Goal: Information Seeking & Learning: Learn about a topic

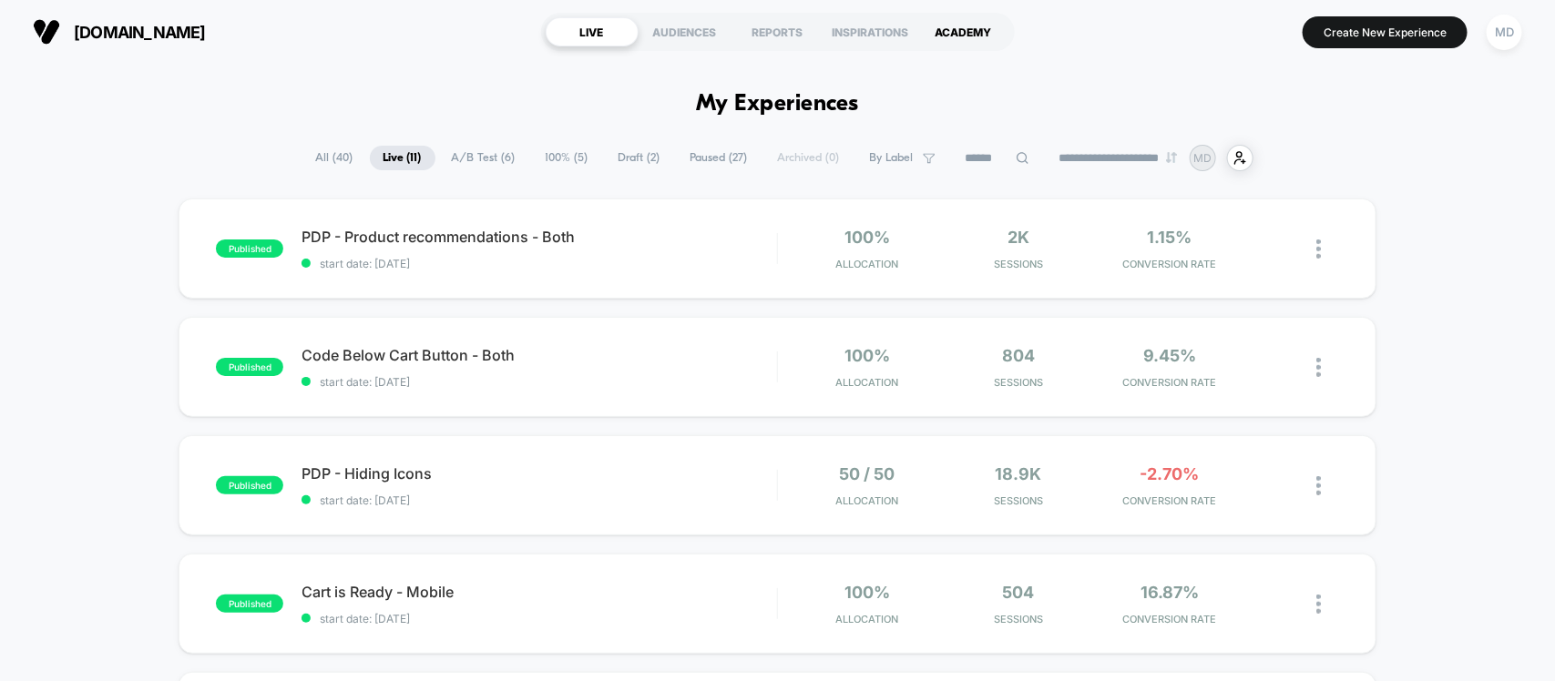
click at [982, 25] on div "ACADEMY" at bounding box center [963, 31] width 93 height 29
click at [701, 44] on div "AUDIENCES" at bounding box center [684, 31] width 93 height 29
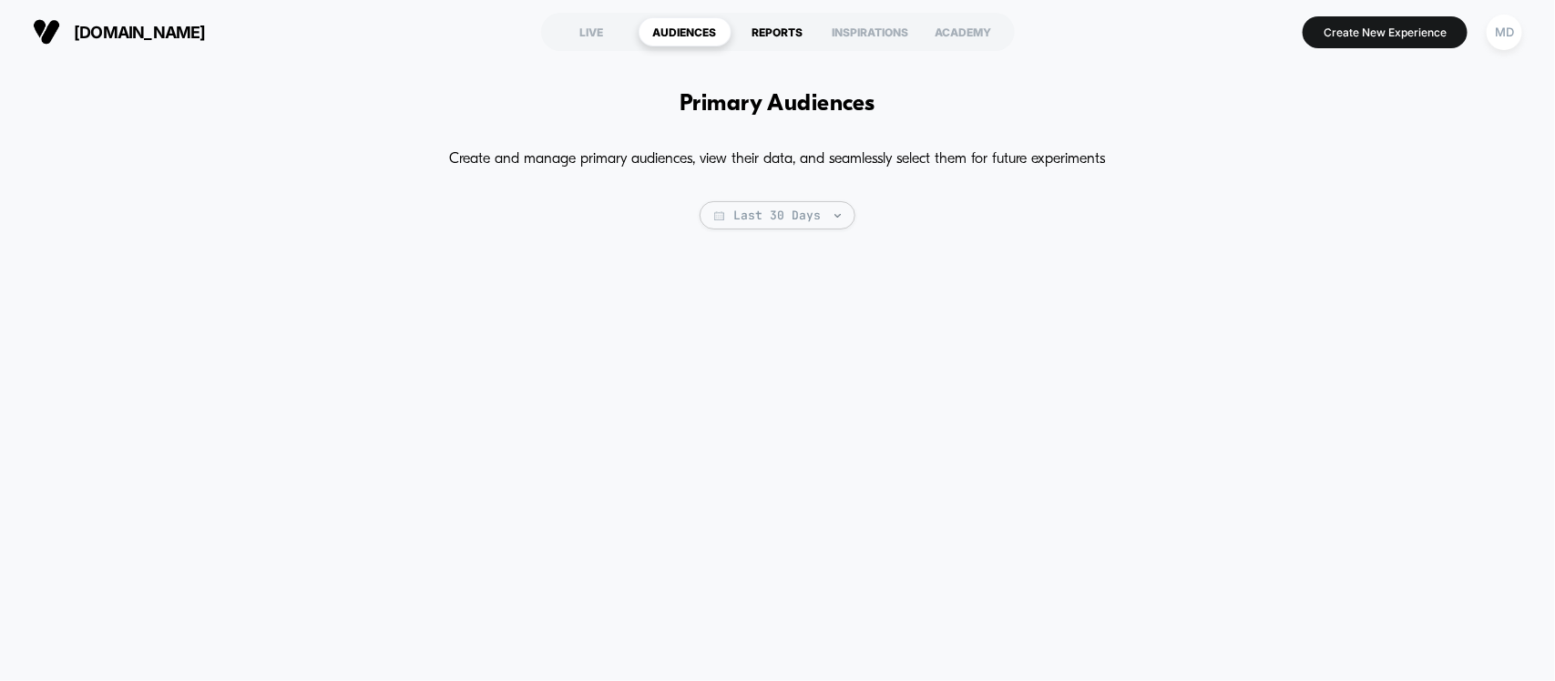
click at [781, 44] on div "REPORTS" at bounding box center [777, 31] width 93 height 29
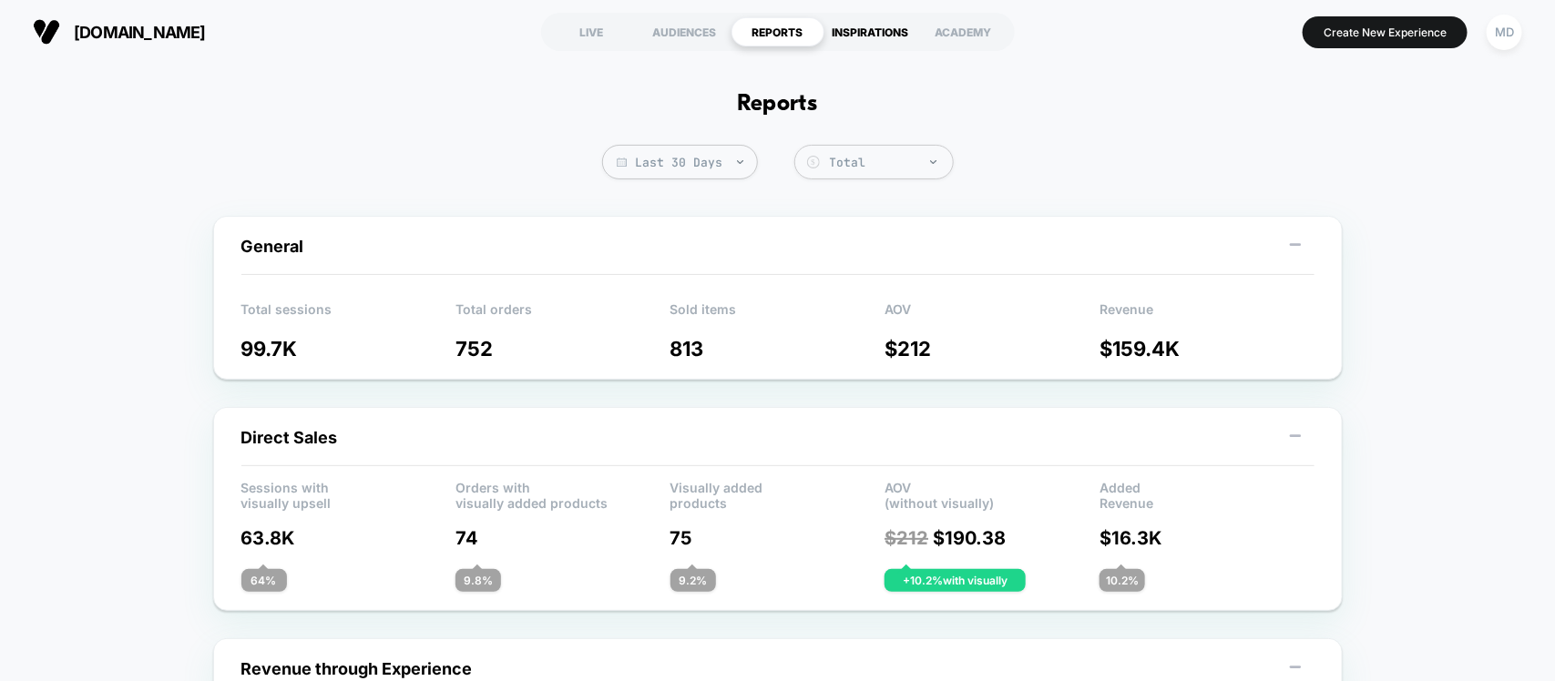
click at [849, 42] on div "INSPIRATIONS" at bounding box center [870, 31] width 93 height 29
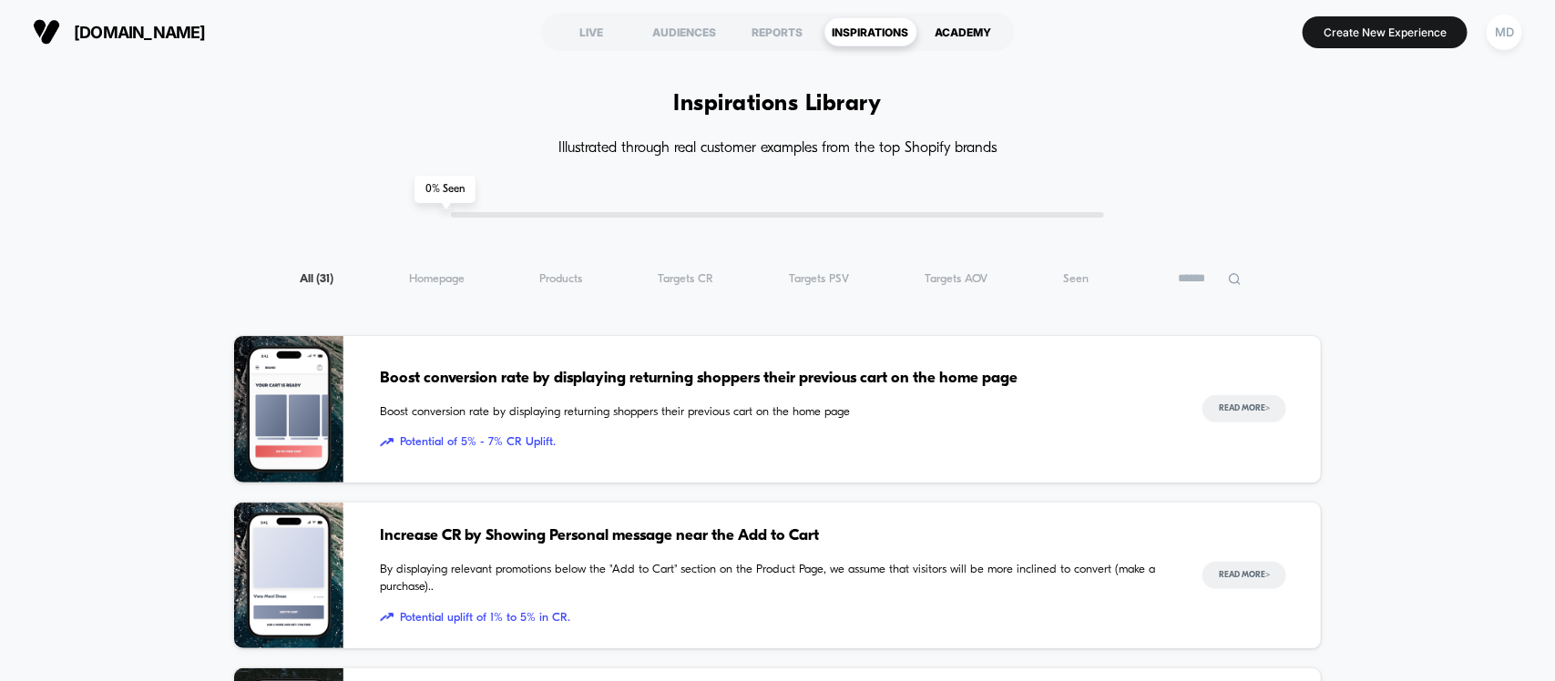
click at [944, 42] on div "ACADEMY" at bounding box center [963, 31] width 93 height 29
click at [783, 32] on div "REPORTS" at bounding box center [777, 31] width 93 height 29
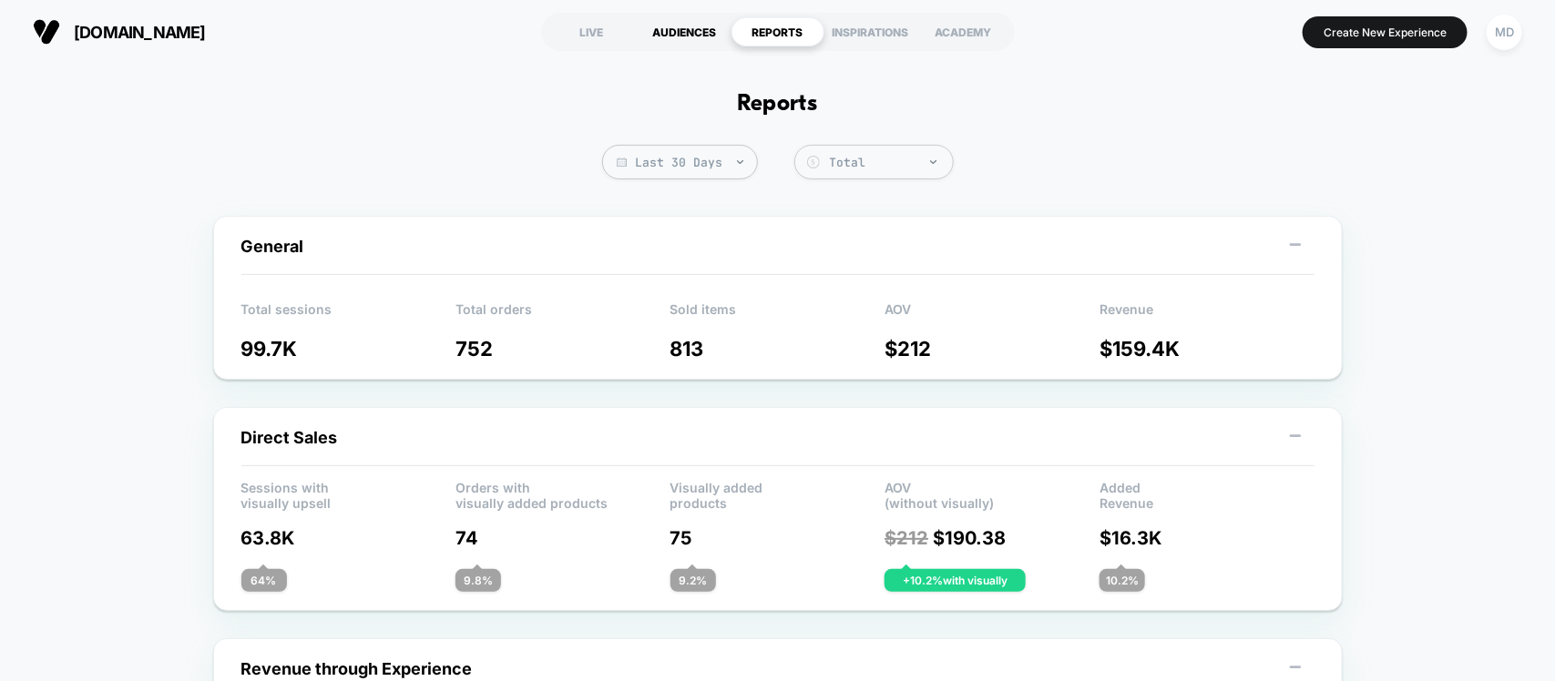
click at [724, 34] on div "AUDIENCES" at bounding box center [684, 31] width 93 height 29
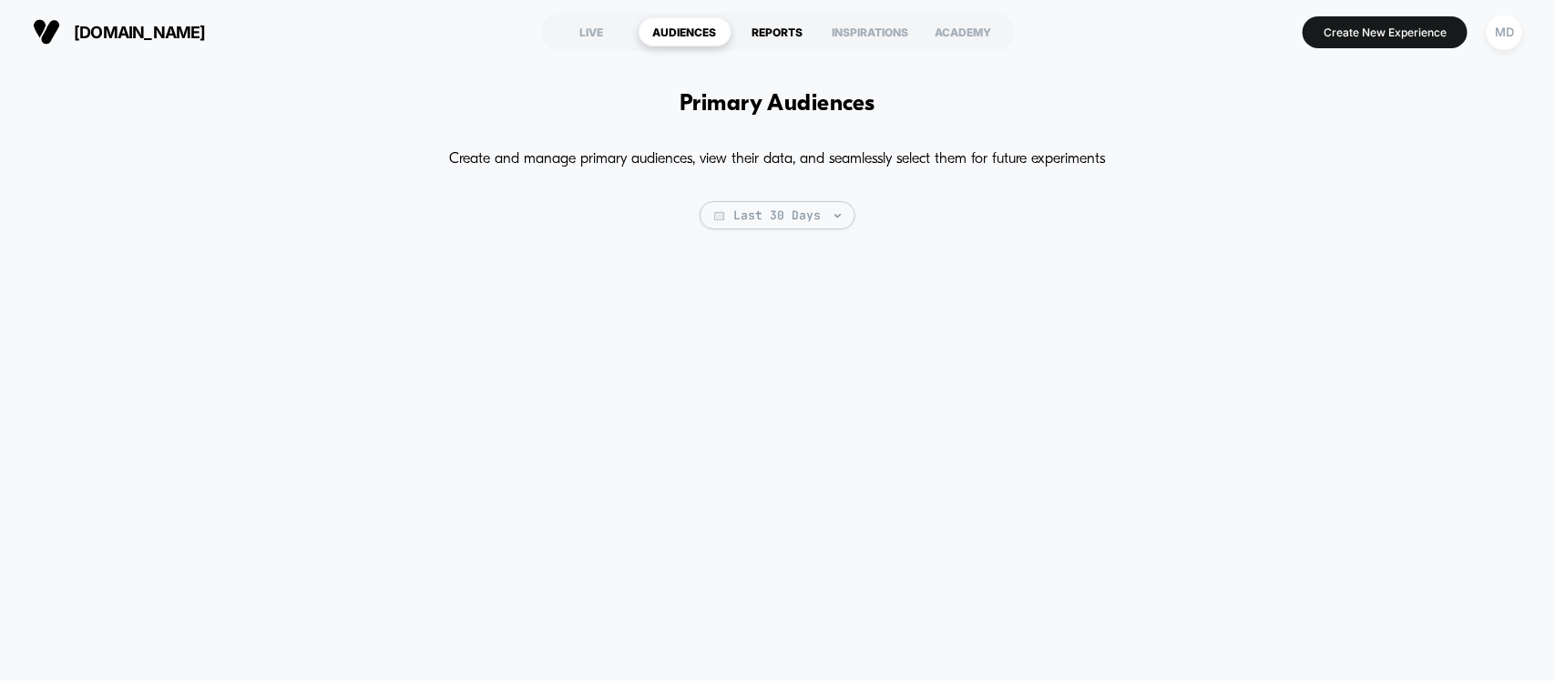
click at [780, 24] on div "REPORTS" at bounding box center [777, 31] width 93 height 29
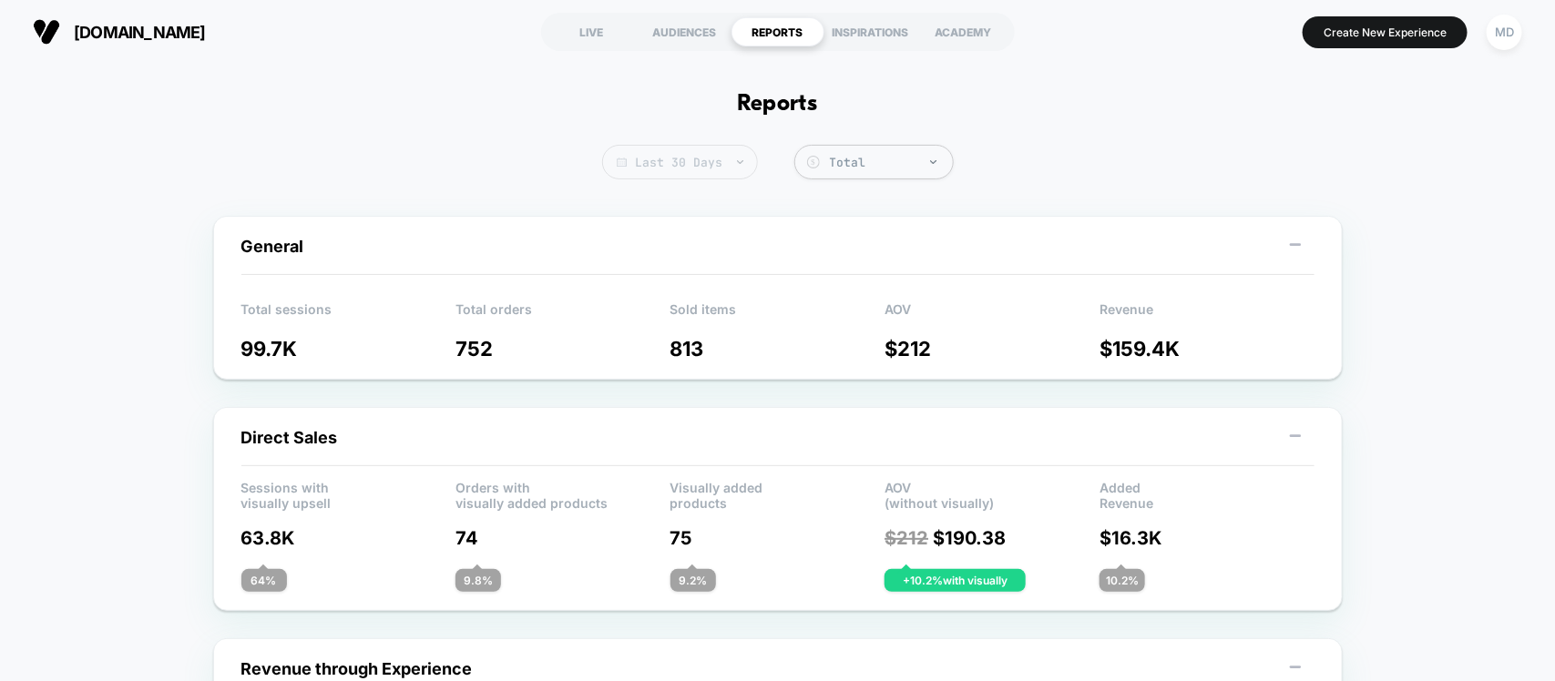
click at [709, 174] on span "Last 30 Days" at bounding box center [680, 162] width 156 height 35
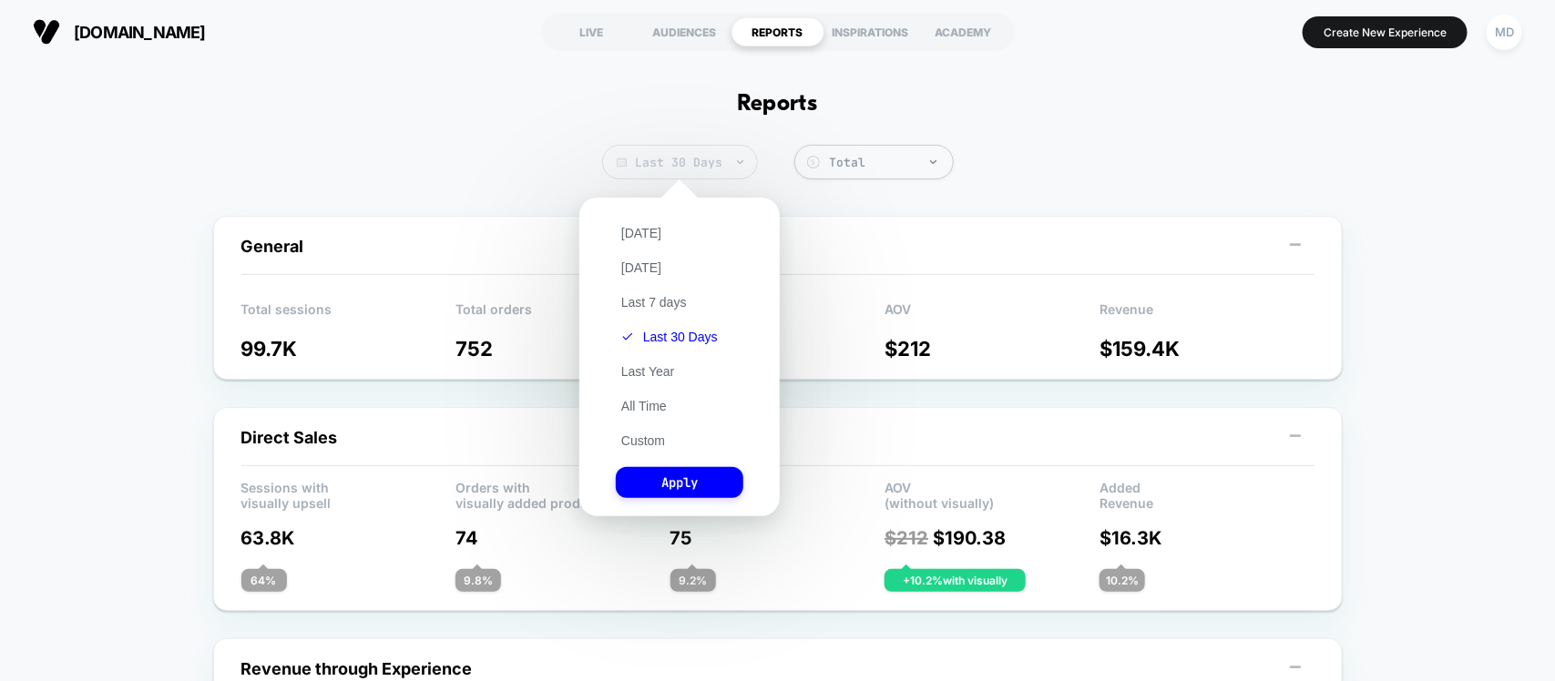
click at [709, 174] on span "Last 30 Days" at bounding box center [680, 162] width 156 height 35
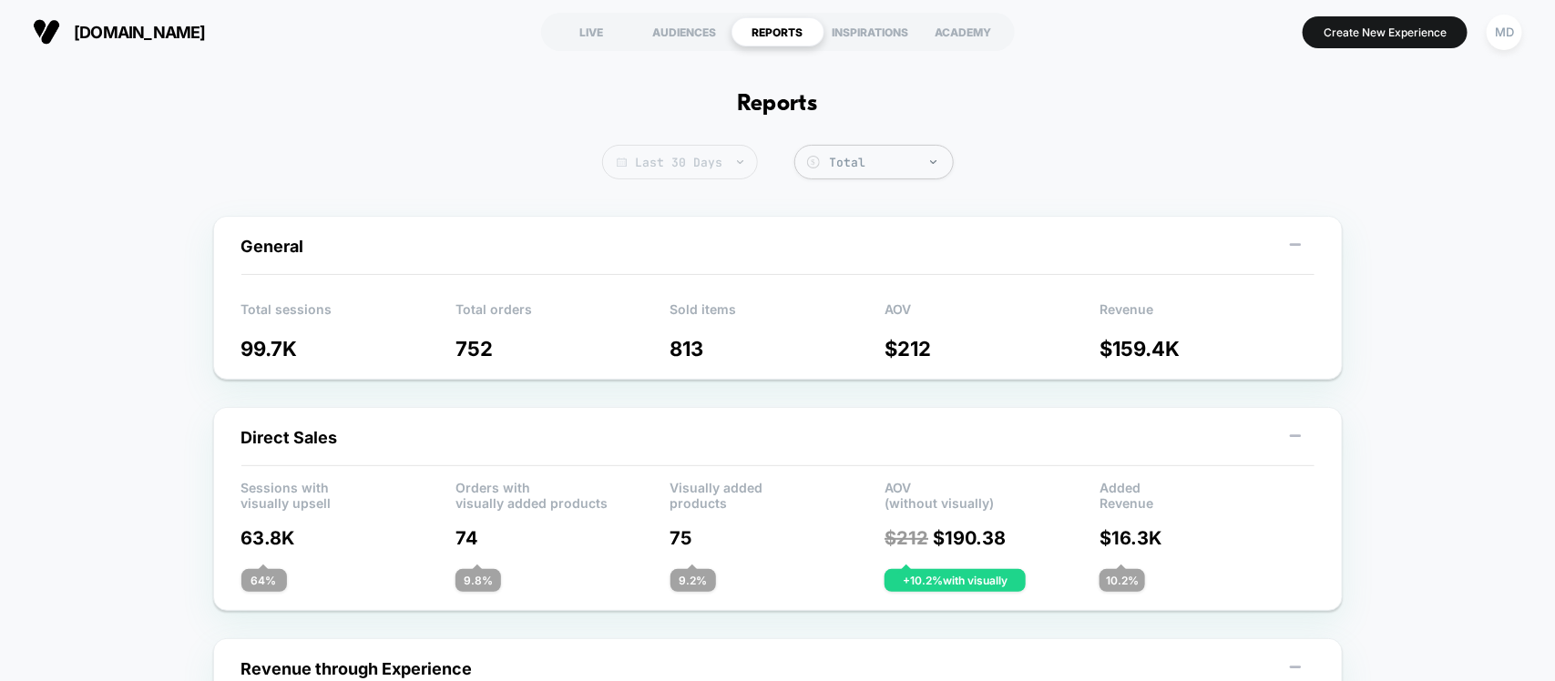
click at [645, 164] on span "Last 30 Days" at bounding box center [680, 162] width 156 height 35
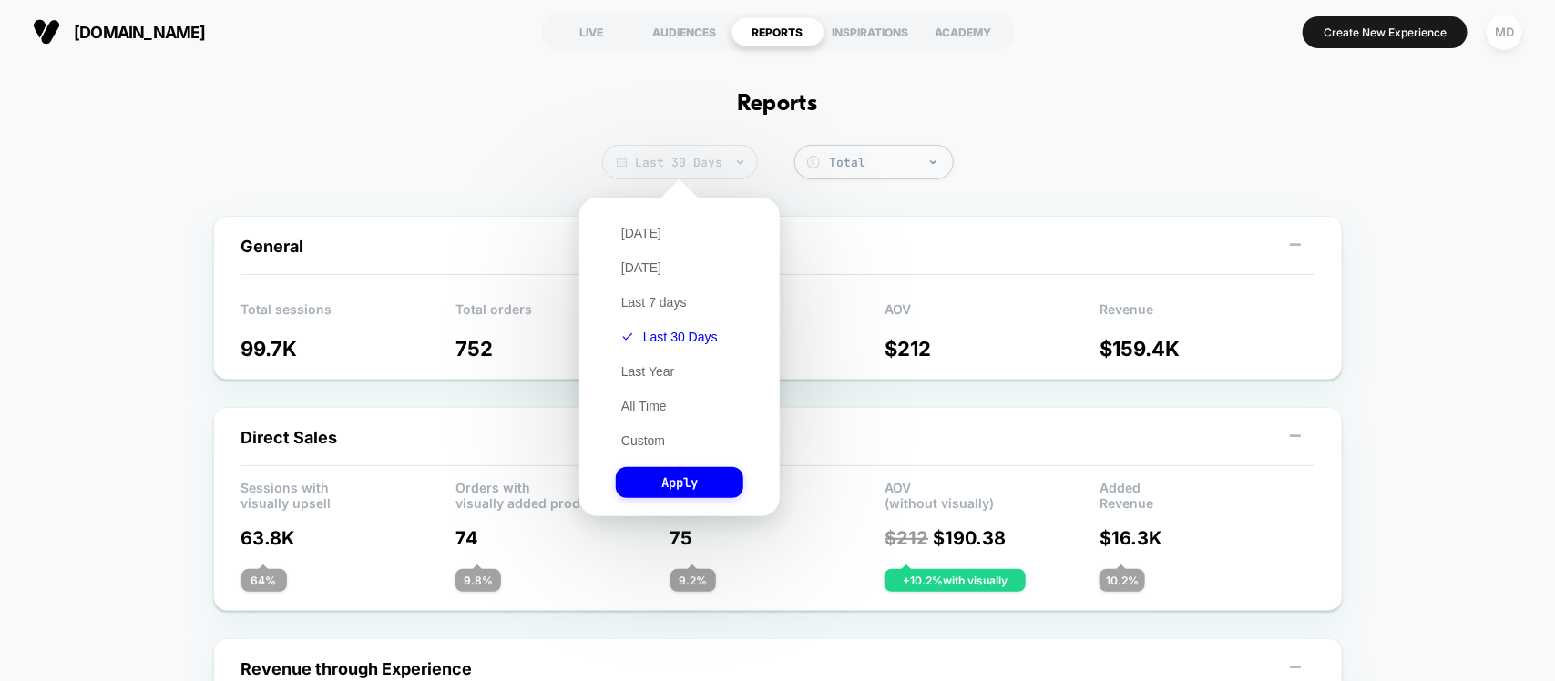
click at [649, 164] on span "Last 30 Days" at bounding box center [680, 162] width 156 height 35
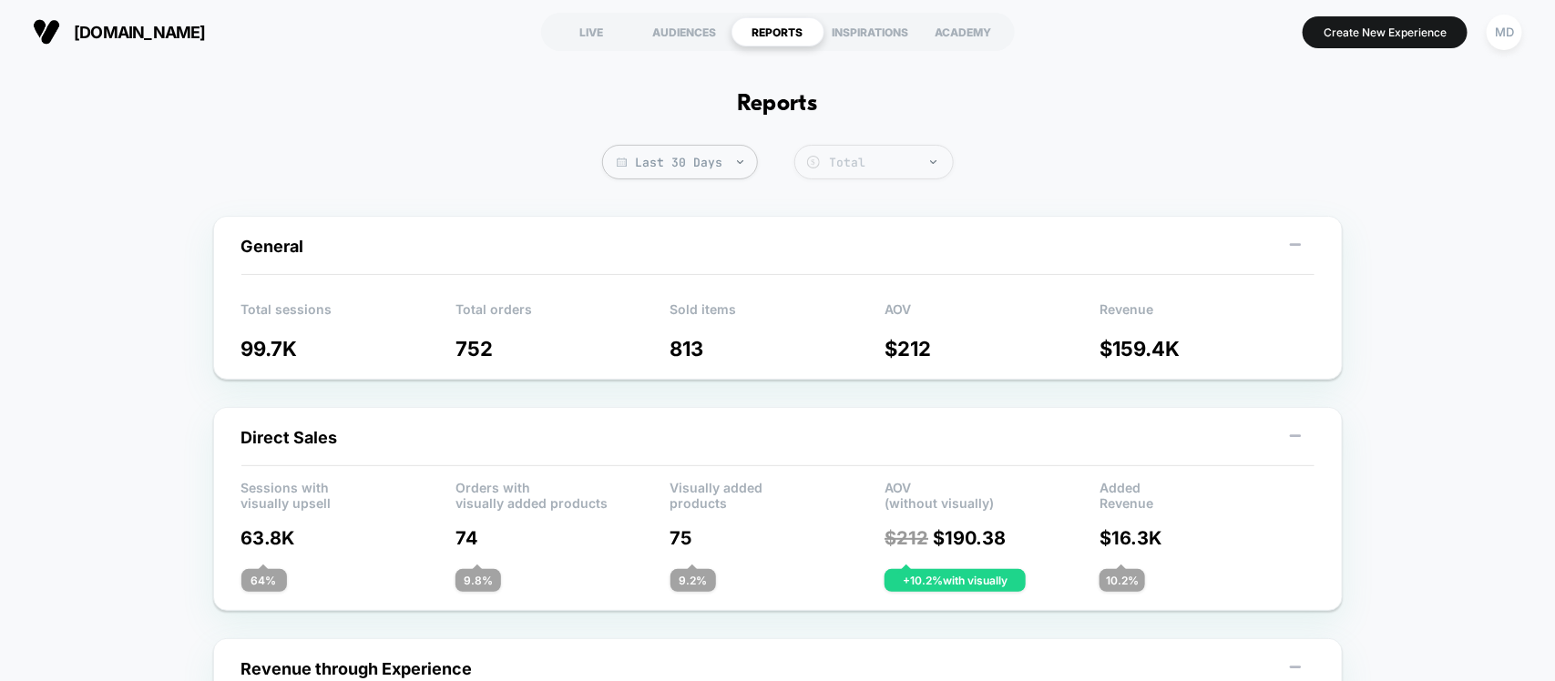
click at [853, 162] on div "Total" at bounding box center [887, 162] width 114 height 15
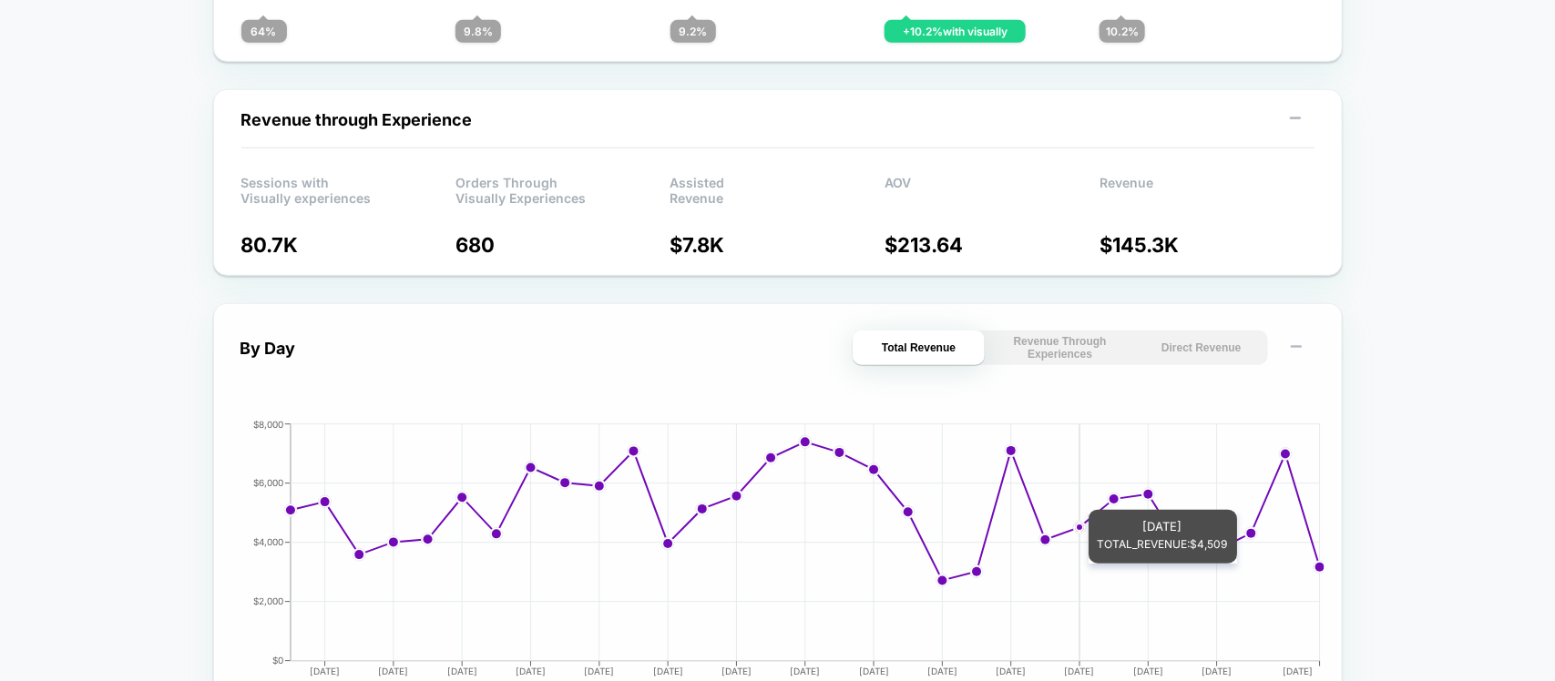
scroll to position [569, 0]
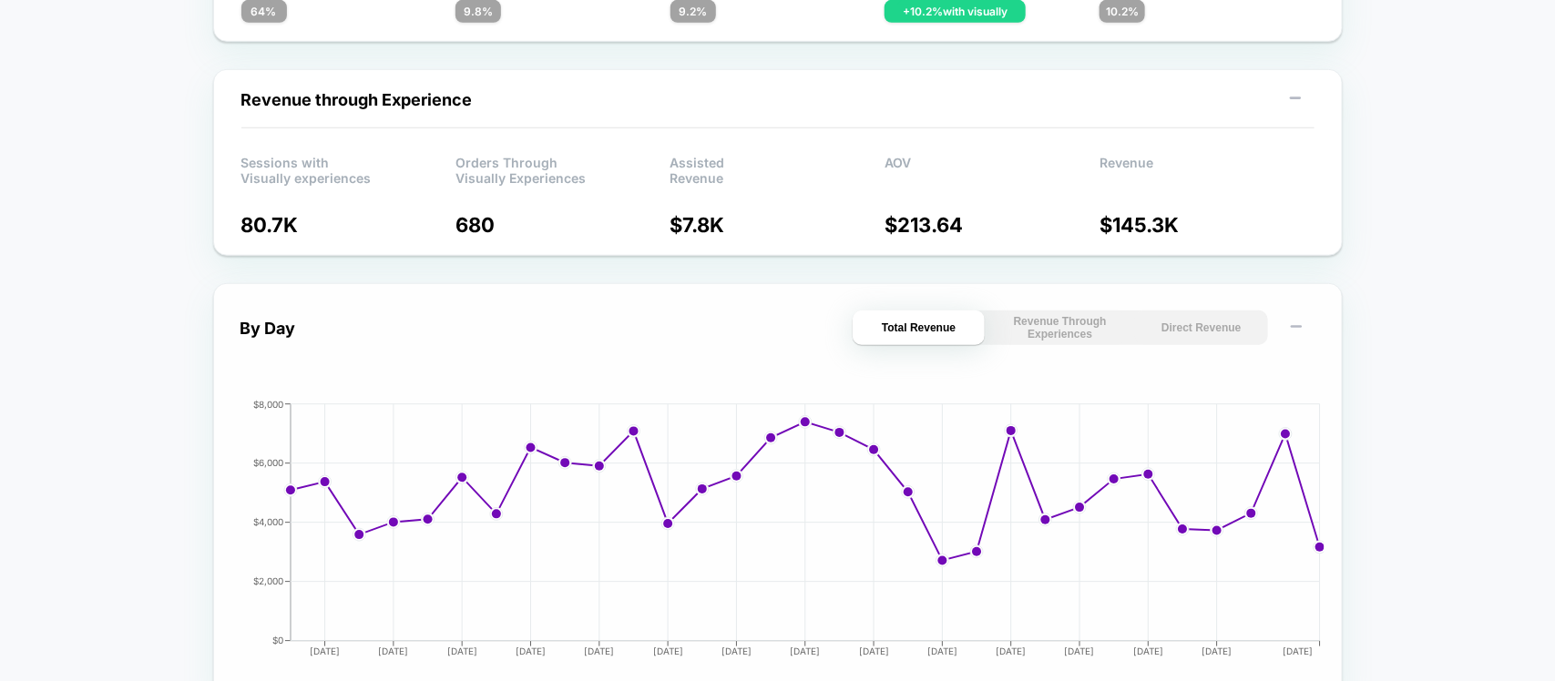
click at [1049, 338] on button "Revenue Through Experiences" at bounding box center [1060, 328] width 132 height 35
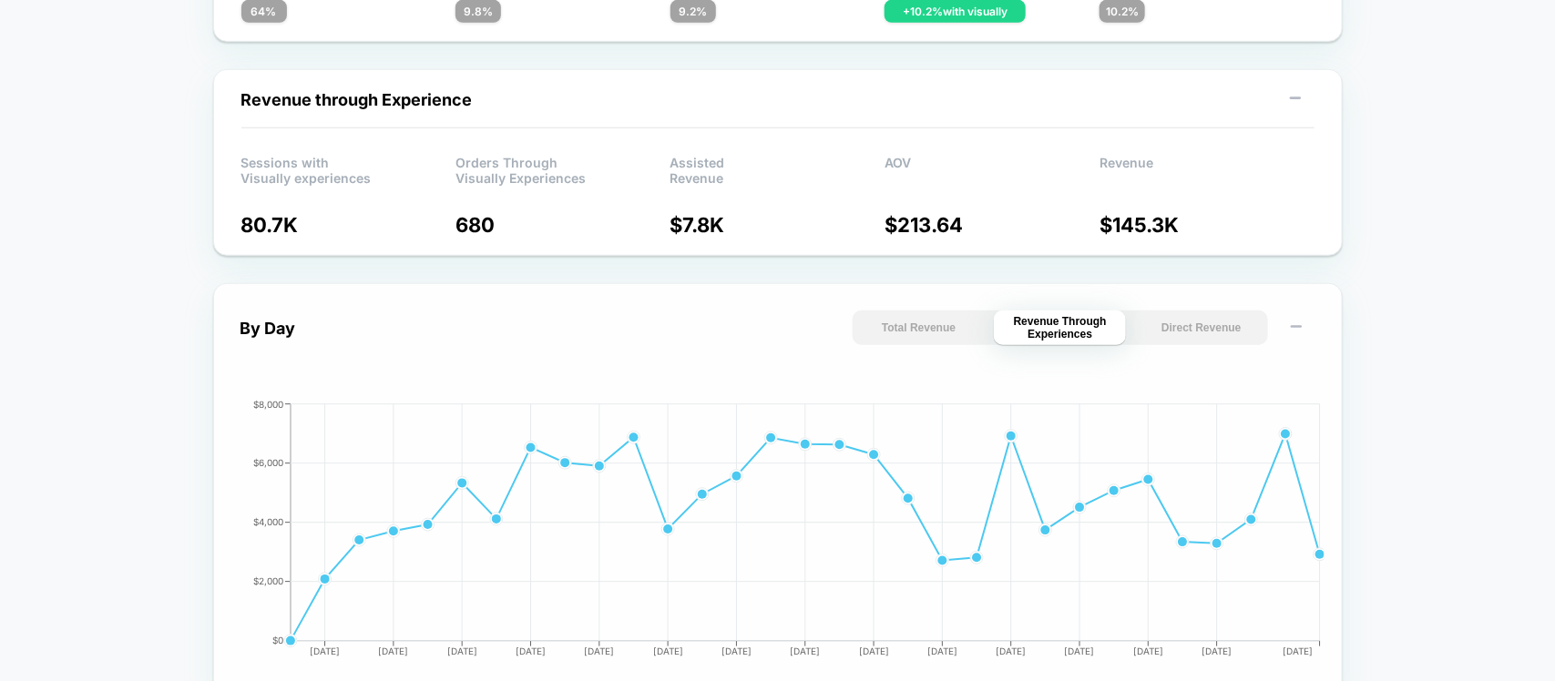
click at [920, 319] on button "Total Revenue" at bounding box center [918, 328] width 132 height 35
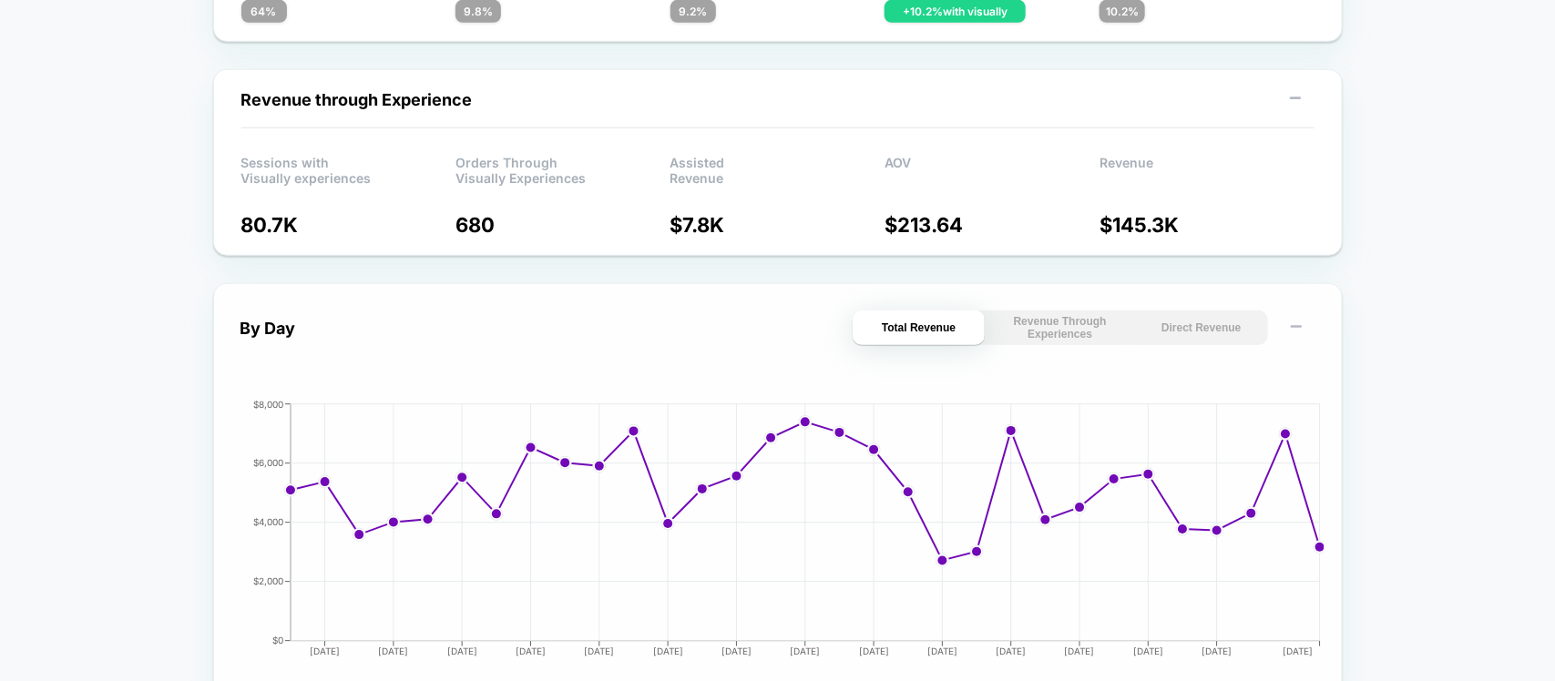
click at [1048, 328] on button "Revenue Through Experiences" at bounding box center [1060, 328] width 132 height 35
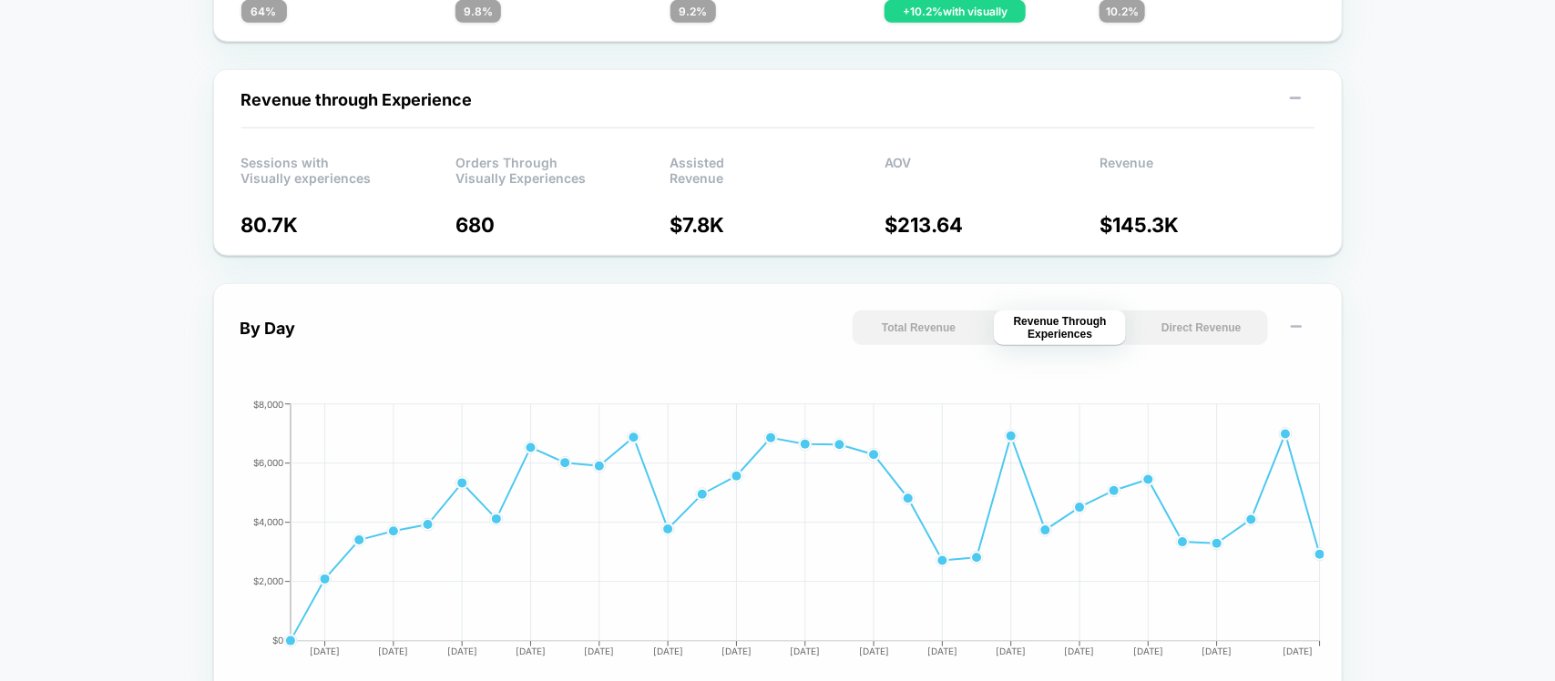
click at [1161, 328] on button "Direct Revenue" at bounding box center [1201, 328] width 132 height 35
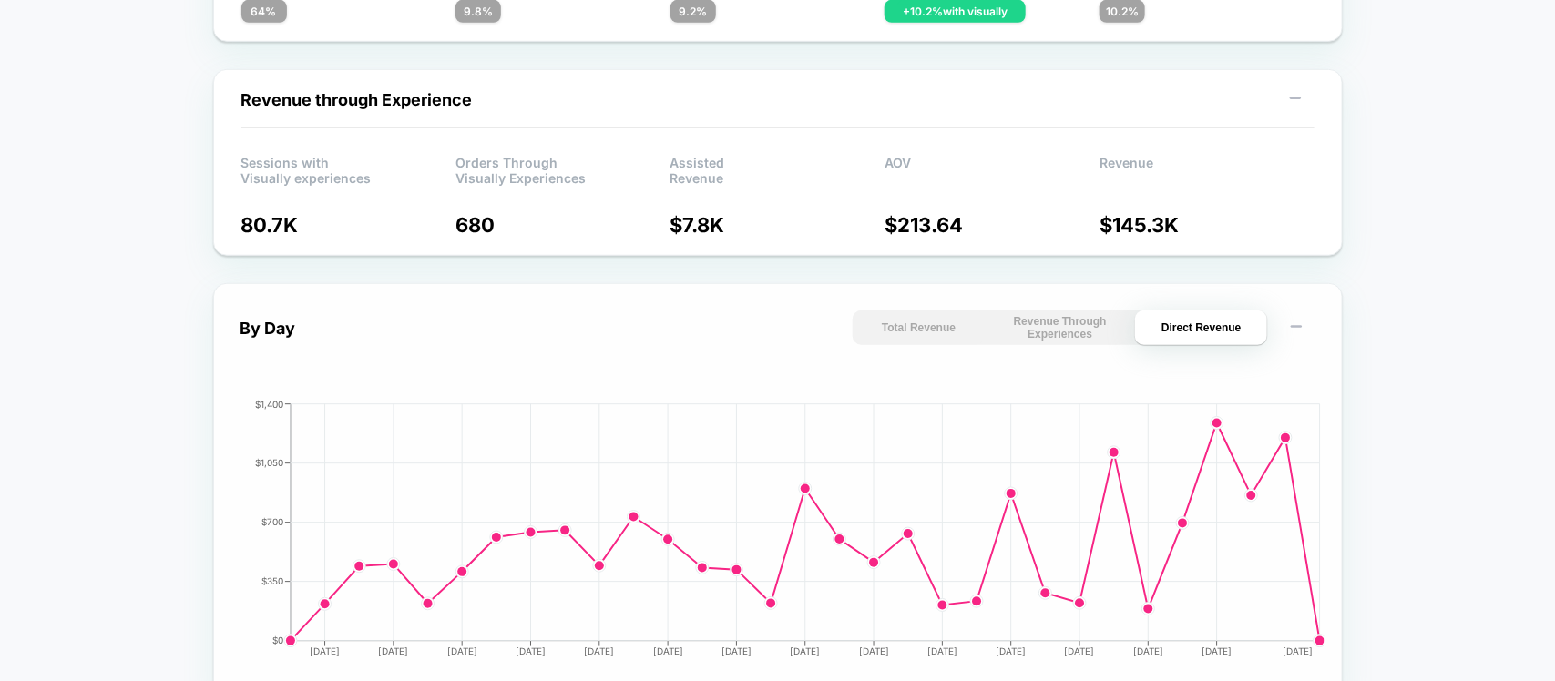
click at [1081, 321] on button "Revenue Through Experiences" at bounding box center [1060, 328] width 132 height 35
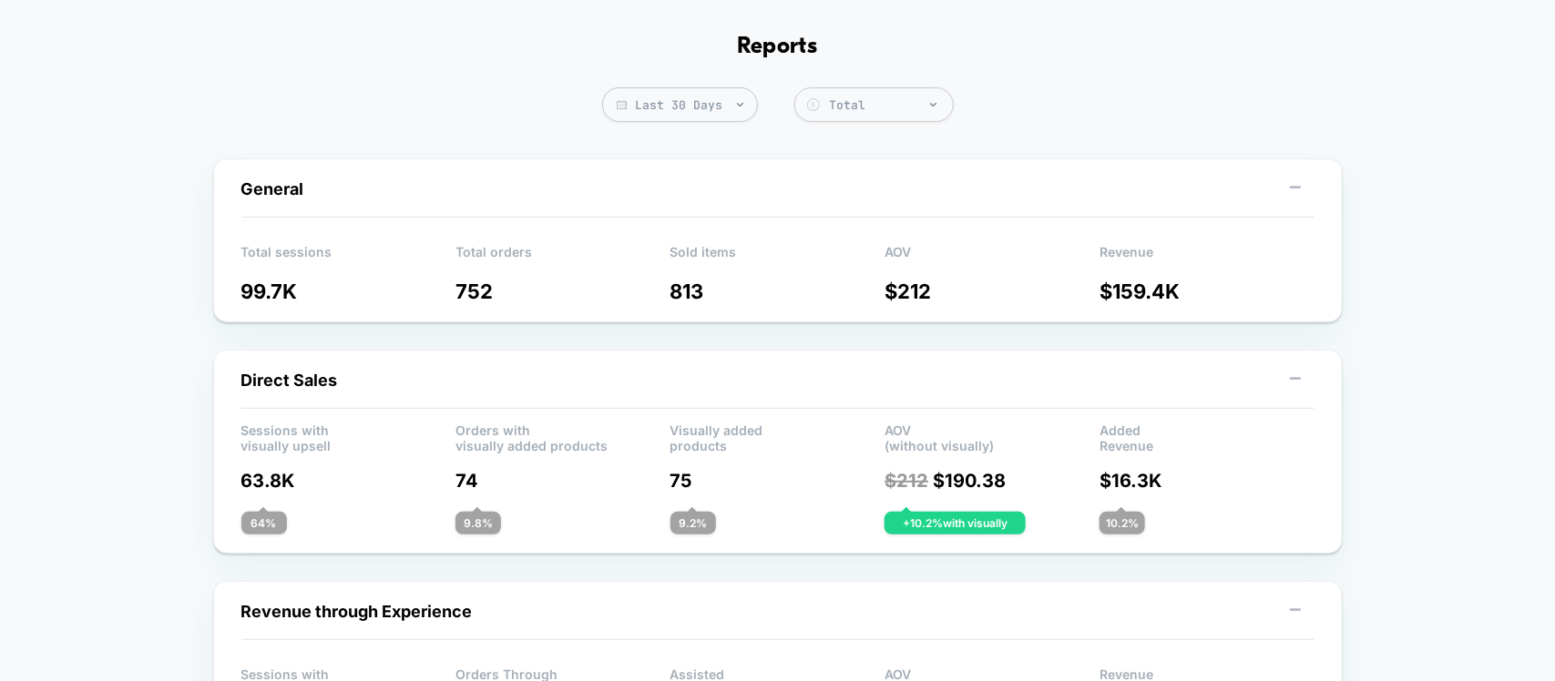
scroll to position [114, 0]
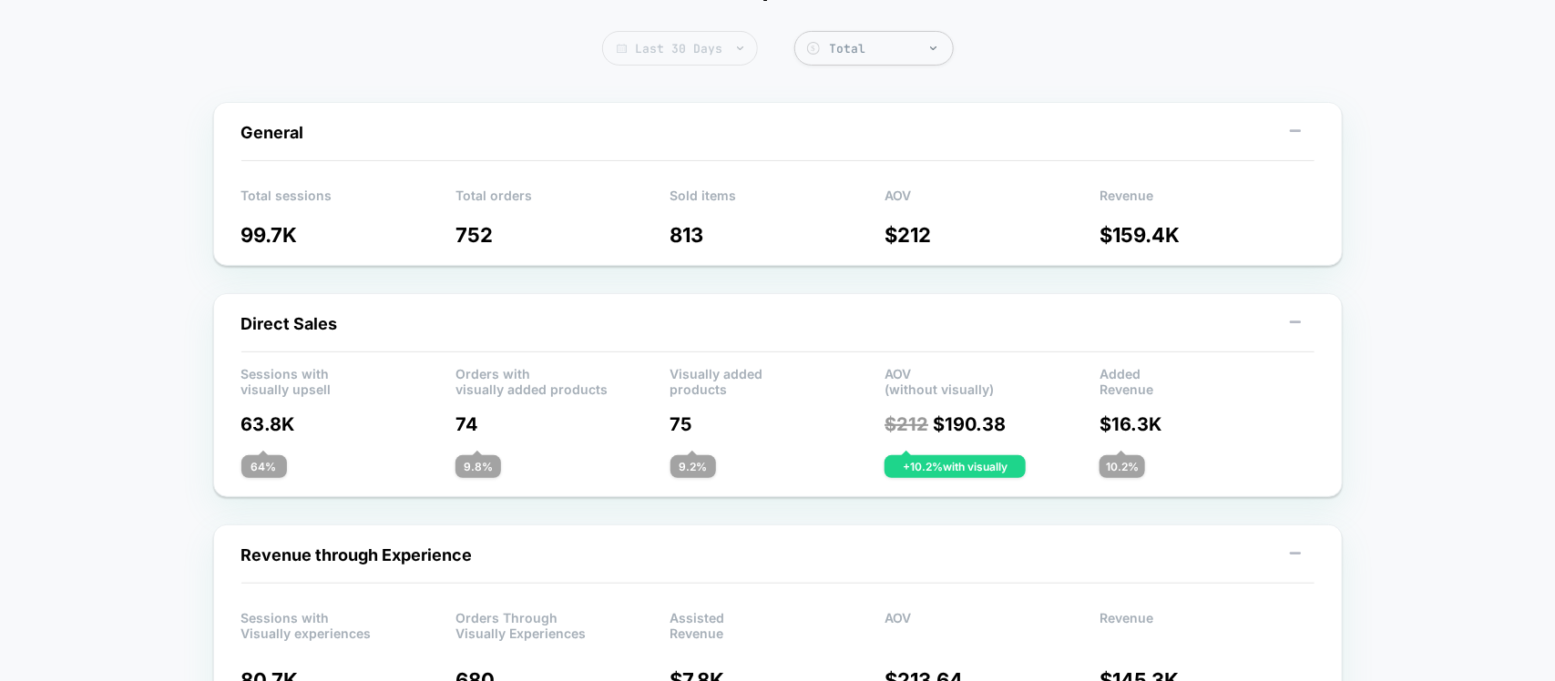
click at [699, 65] on span "Last 30 Days" at bounding box center [680, 48] width 156 height 35
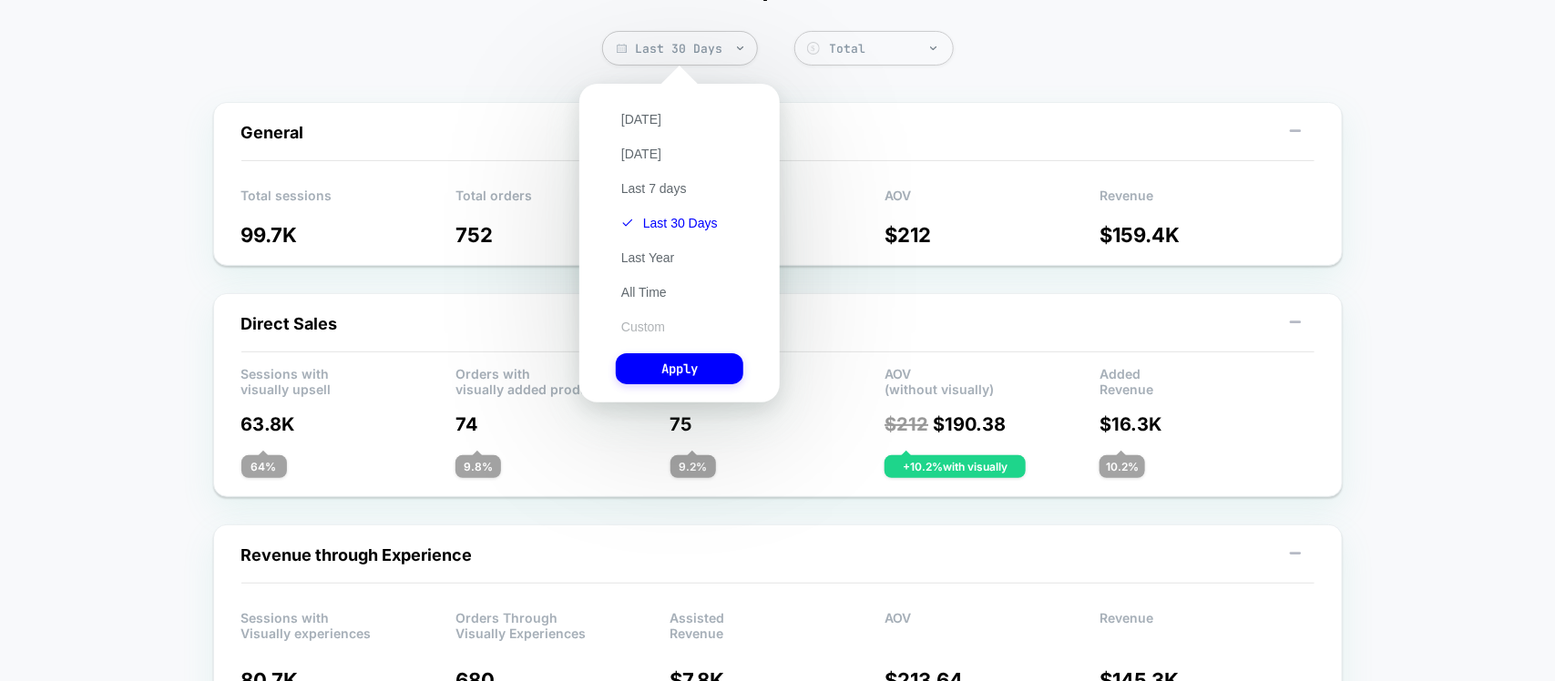
click at [648, 319] on button "Custom" at bounding box center [643, 327] width 55 height 16
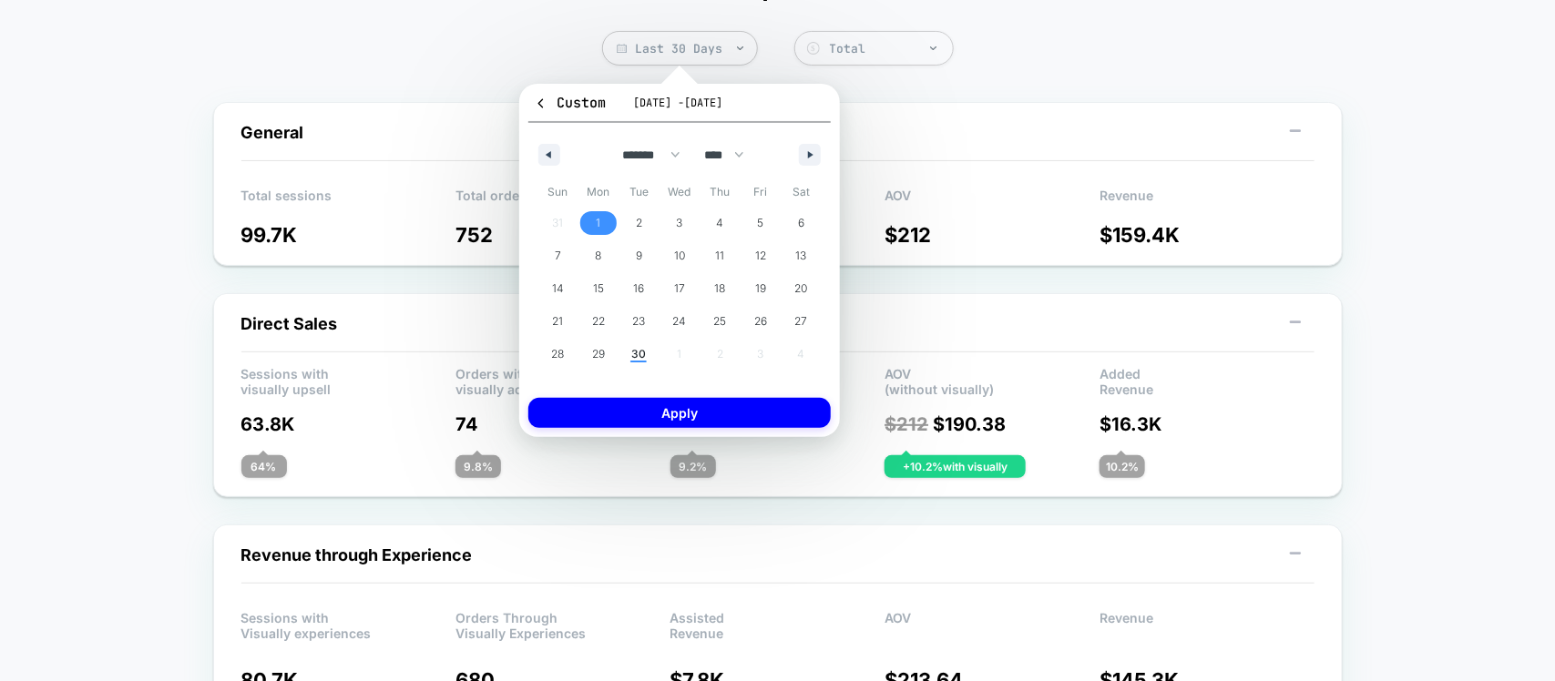
click at [594, 215] on span "1" at bounding box center [598, 223] width 41 height 24
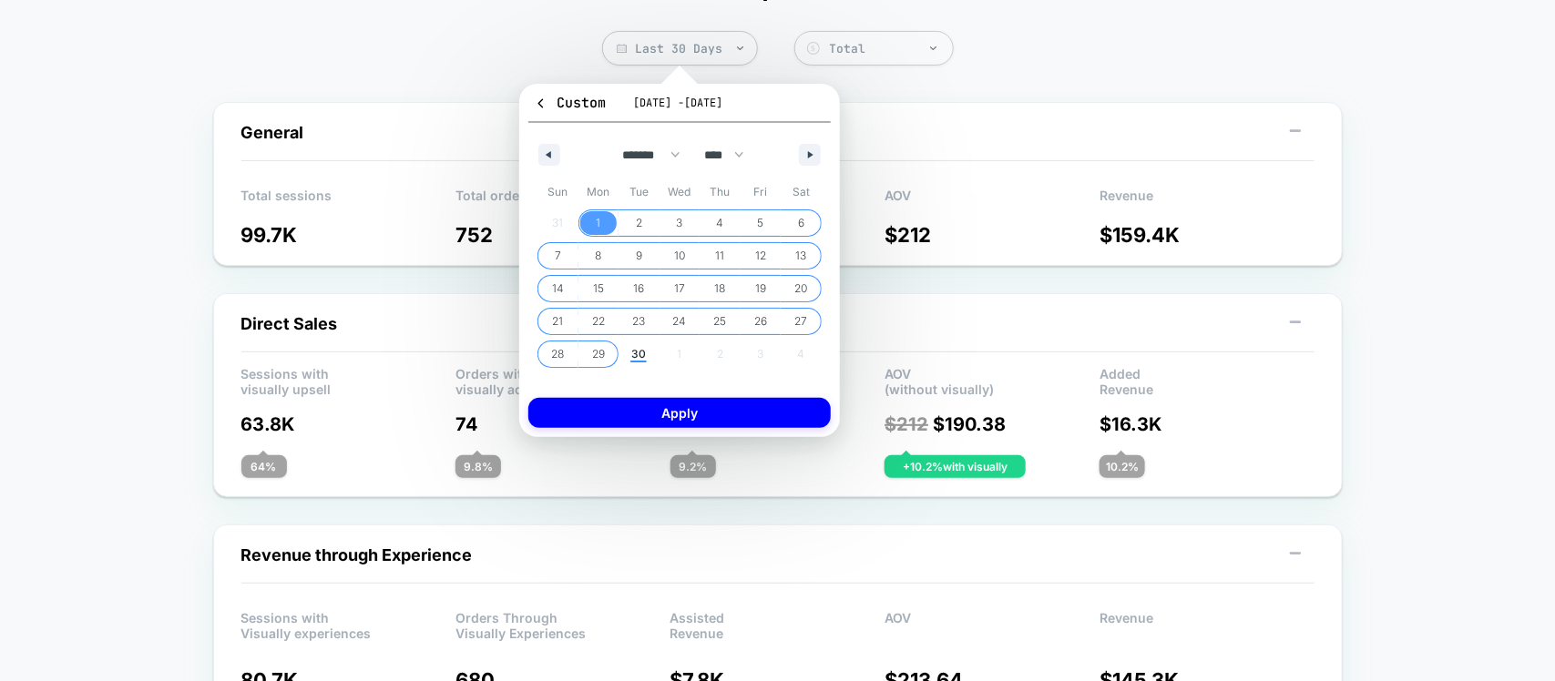
click at [598, 349] on span "29" at bounding box center [598, 354] width 13 height 33
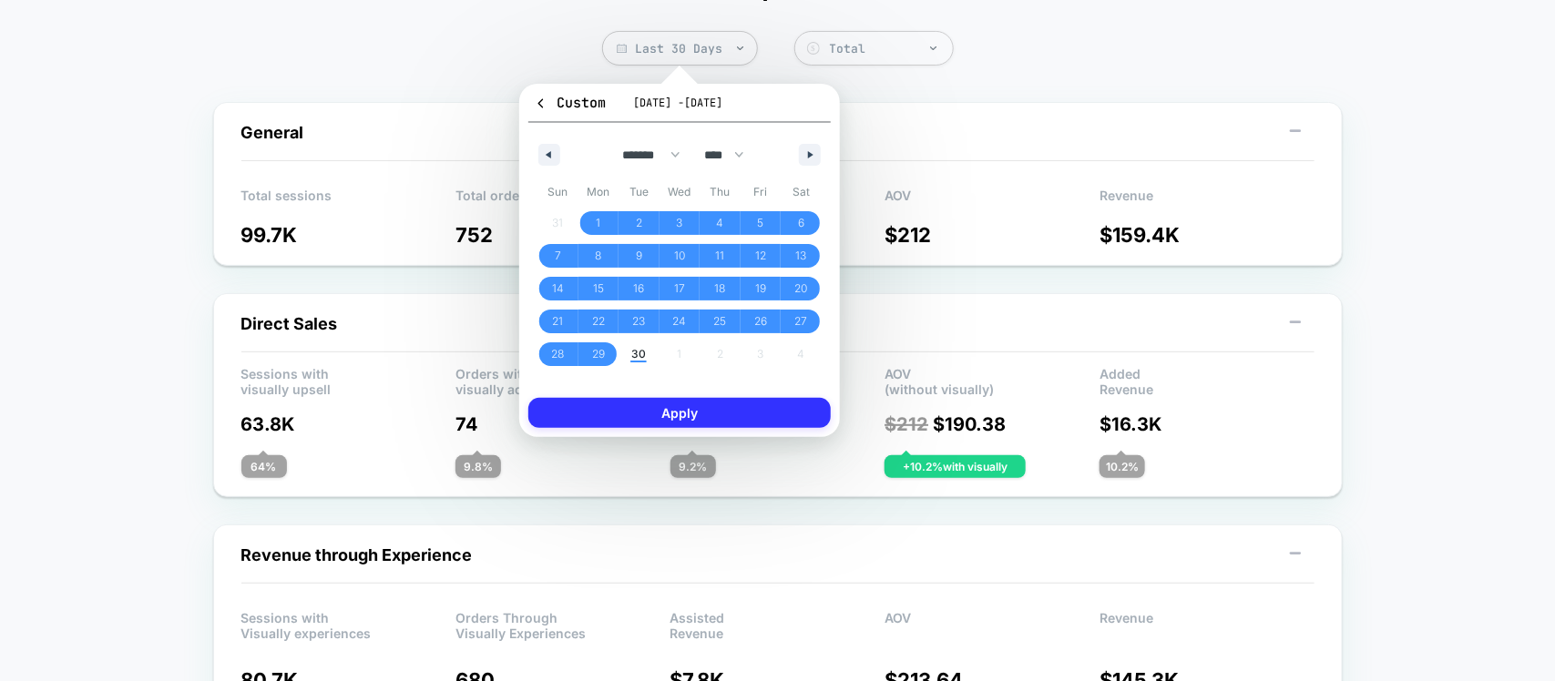
click at [630, 408] on button "Apply" at bounding box center [679, 413] width 302 height 30
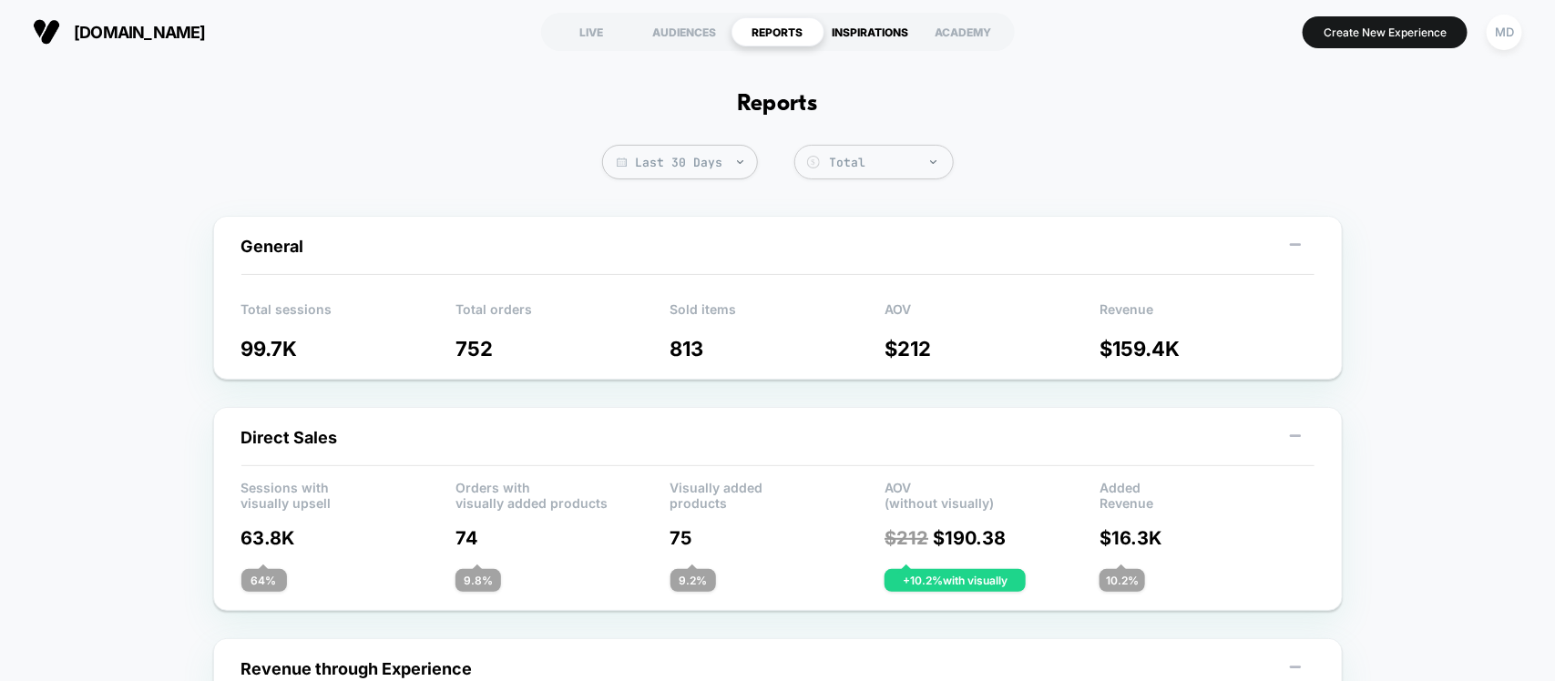
click at [836, 41] on div "INSPIRATIONS" at bounding box center [870, 31] width 93 height 29
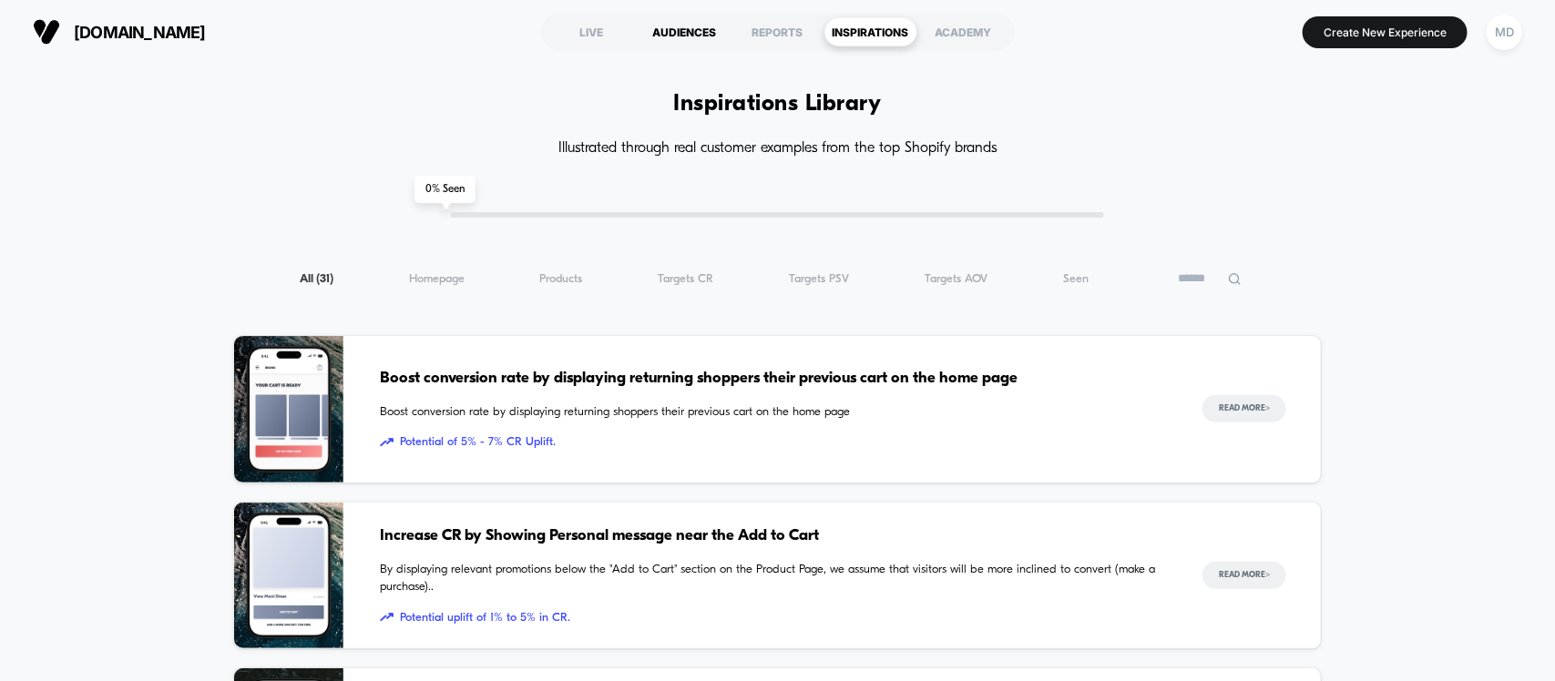
click at [716, 38] on div "AUDIENCES" at bounding box center [684, 31] width 93 height 29
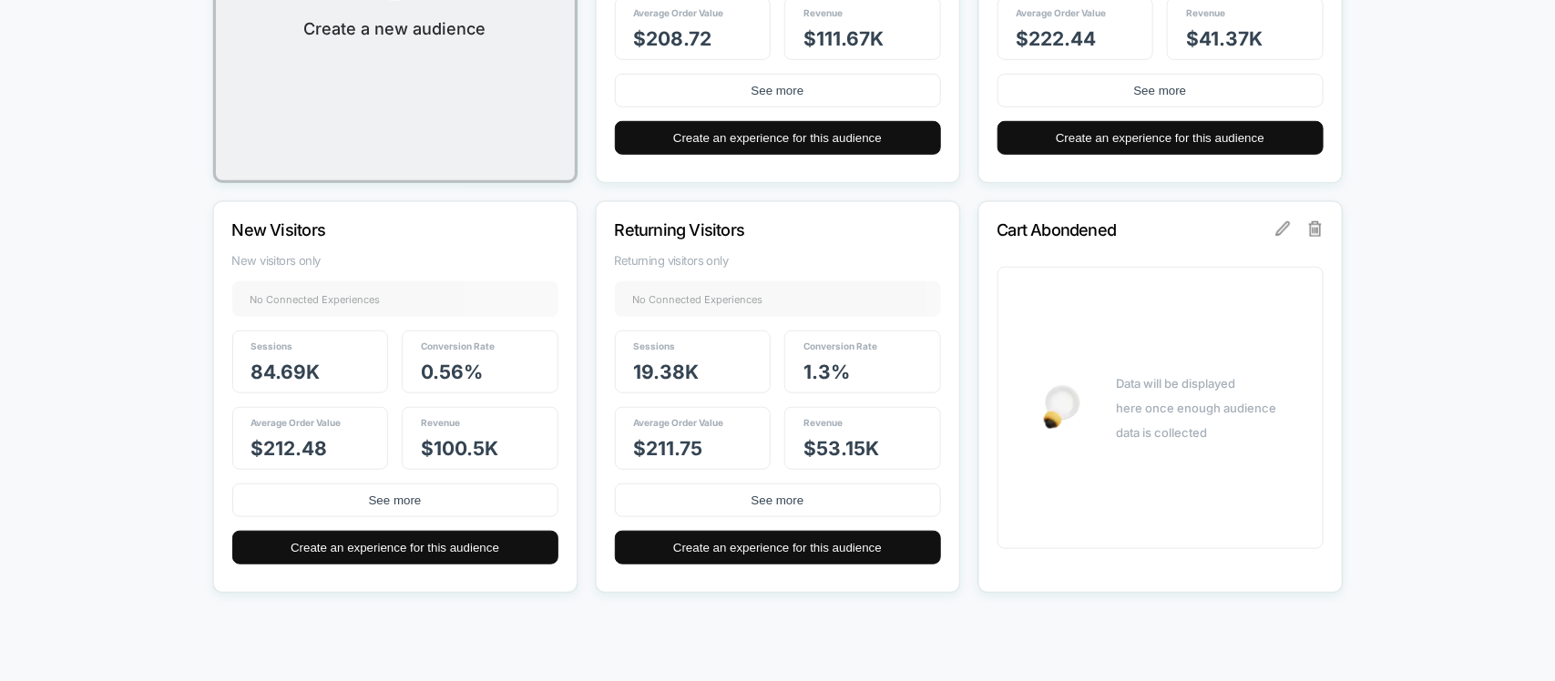
scroll to position [485, 0]
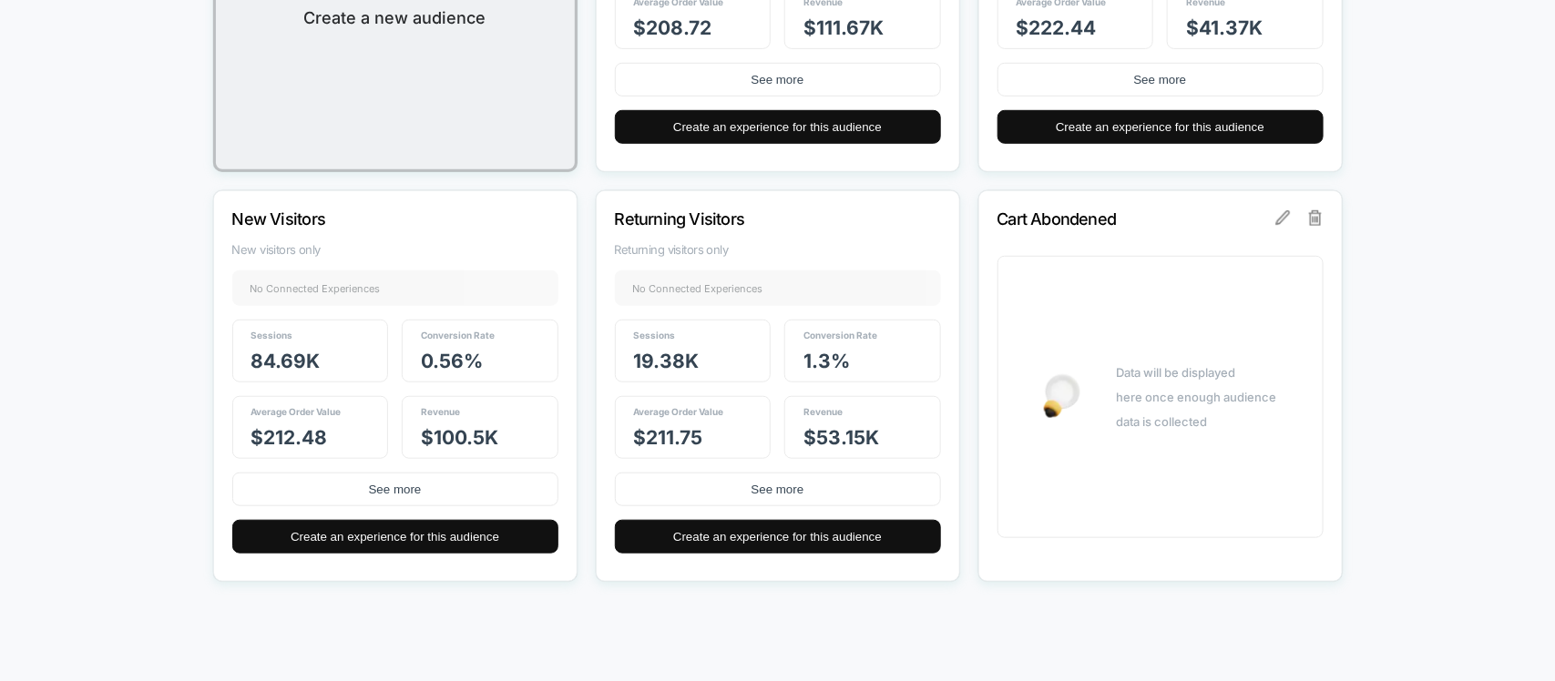
click at [662, 225] on p "Returning Visitors" at bounding box center [753, 218] width 277 height 19
click at [1341, 410] on div "Cart Abondened Data will be displayed here once enough audience data is collect…" at bounding box center [1160, 386] width 364 height 392
click at [1403, 399] on div "Primary Audiences Create and manage primary audiences, view their data, and sea…" at bounding box center [777, 121] width 1555 height 1086
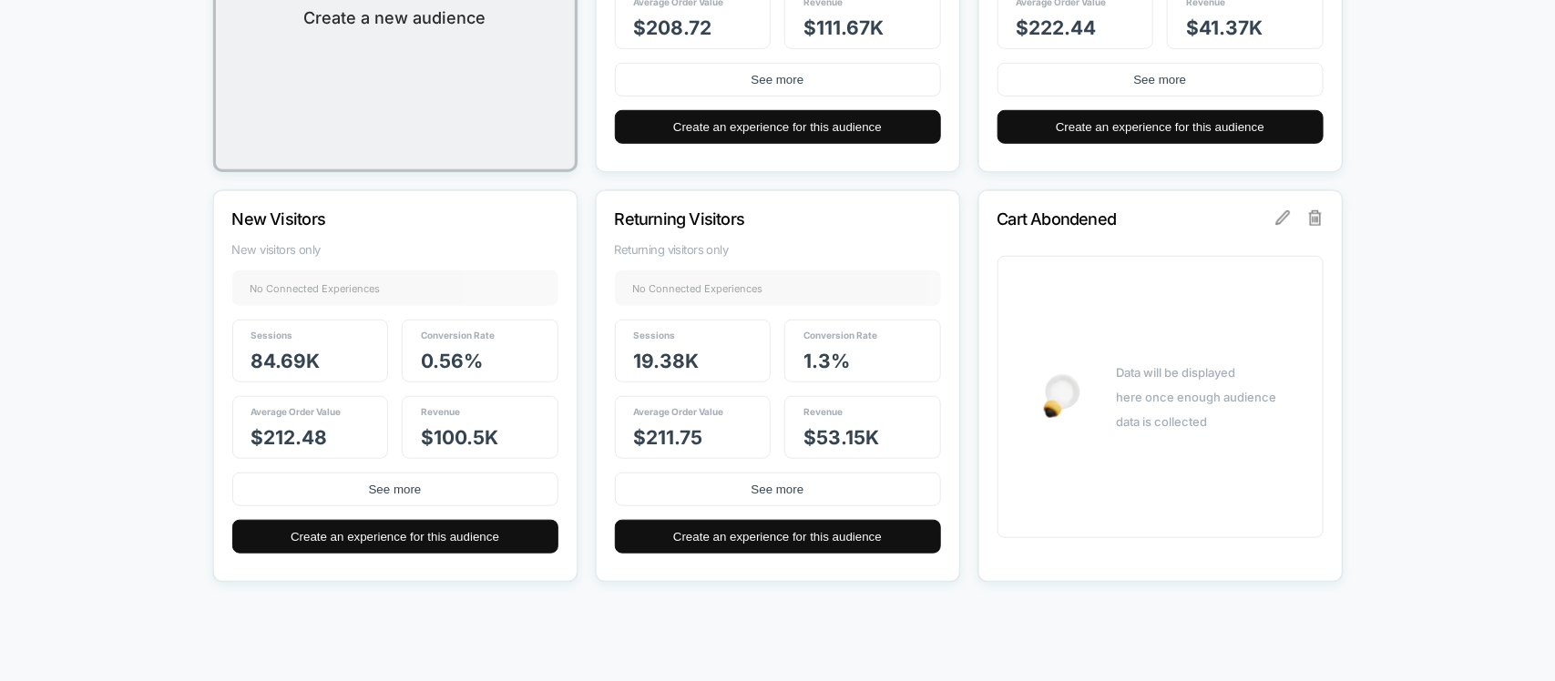
click at [1173, 406] on div "Data will be displayed here once enough audience data is collected" at bounding box center [1197, 398] width 160 height 74
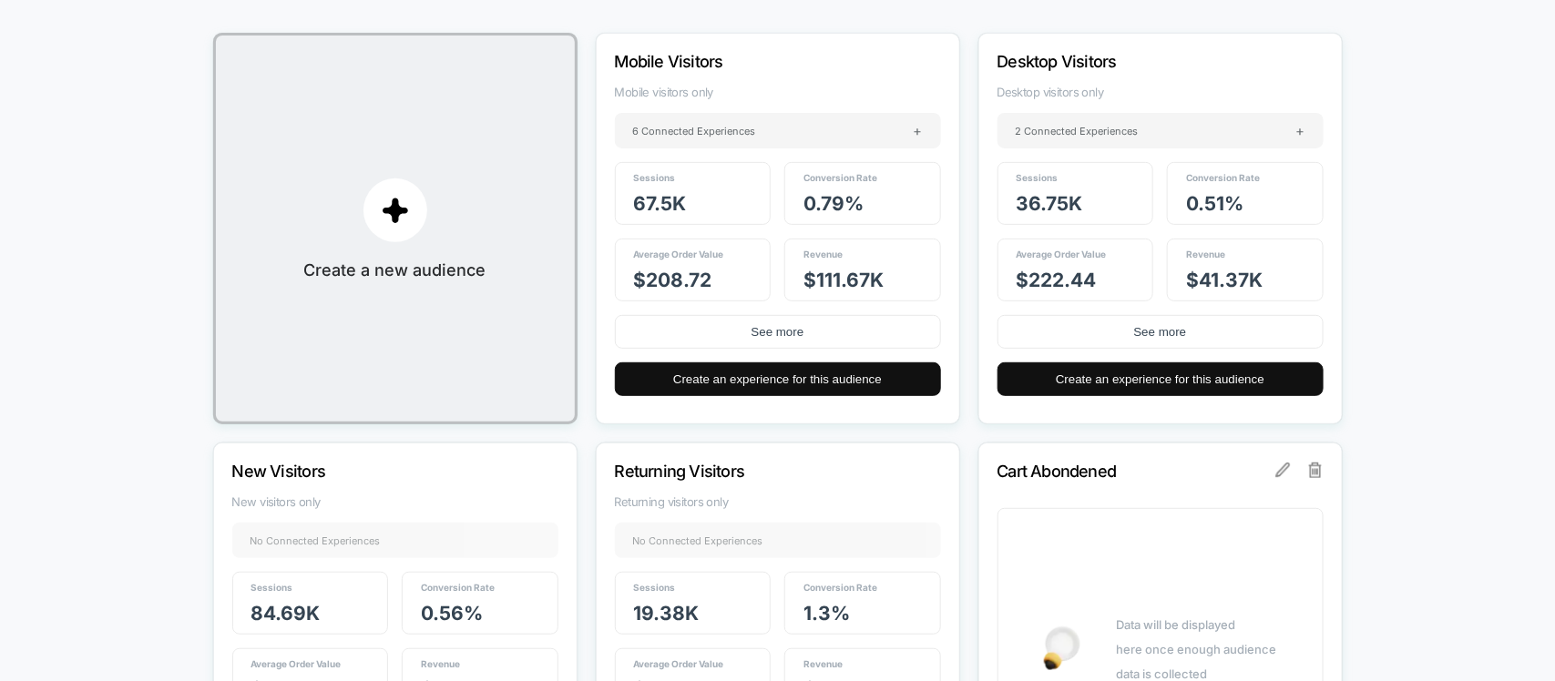
scroll to position [0, 0]
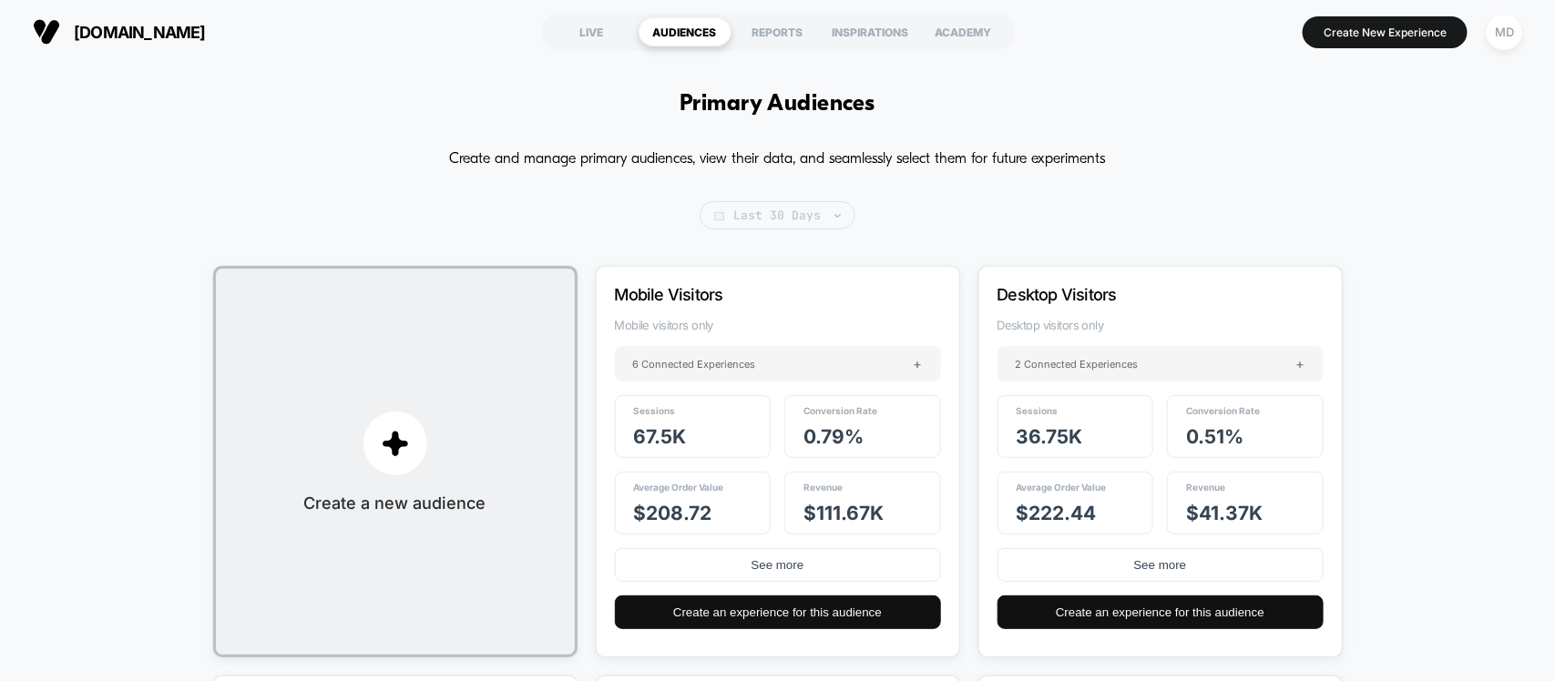
click at [788, 225] on span "Last 30 Days" at bounding box center [777, 215] width 156 height 28
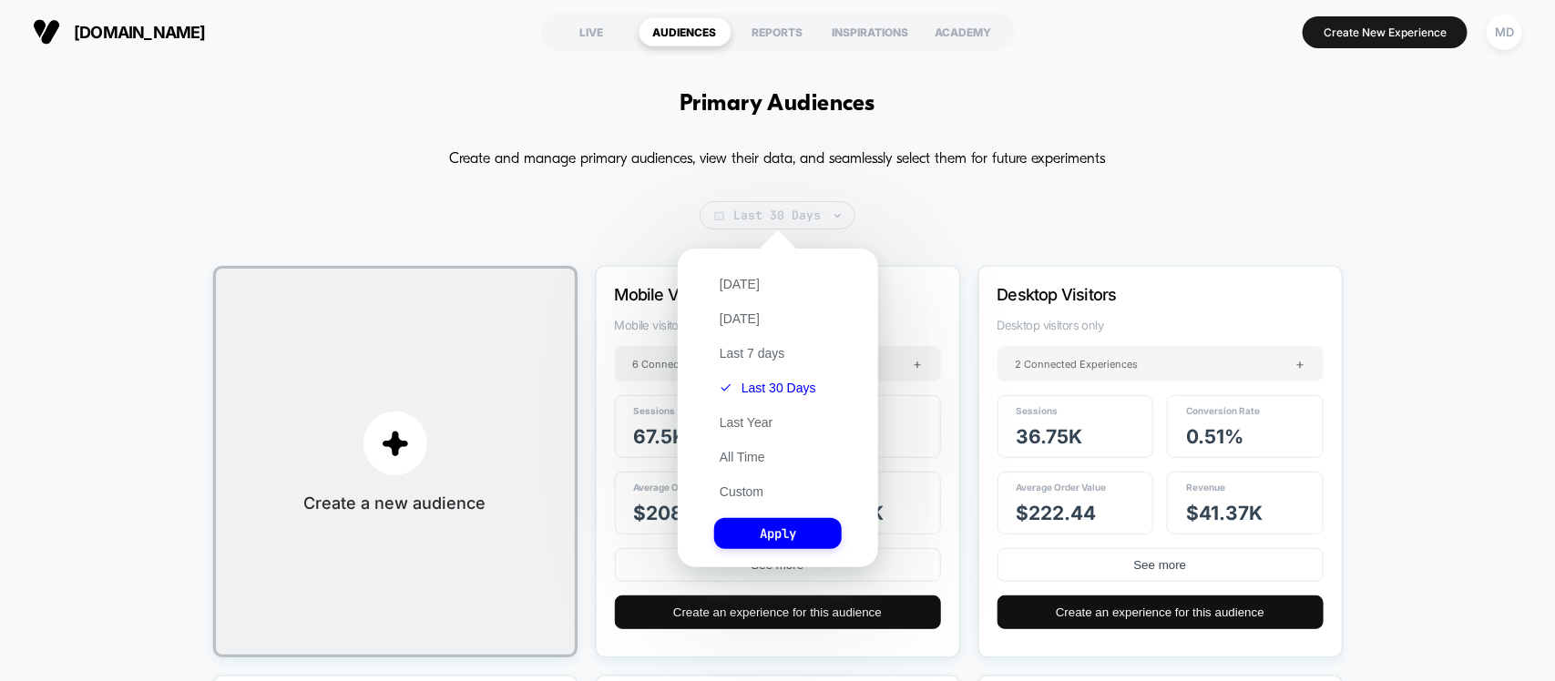
click at [788, 225] on span "Last 30 Days" at bounding box center [777, 215] width 156 height 28
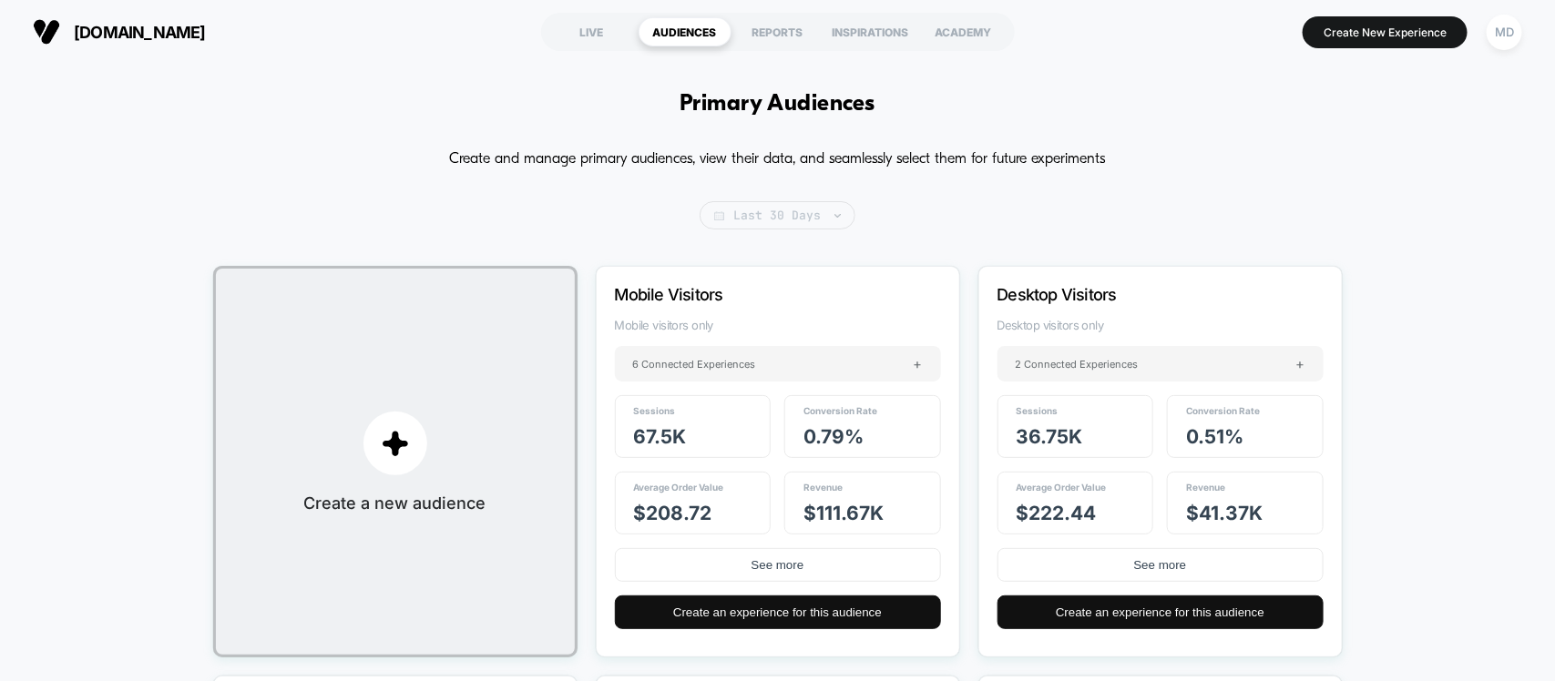
click at [788, 225] on span "Last 30 Days" at bounding box center [777, 215] width 156 height 28
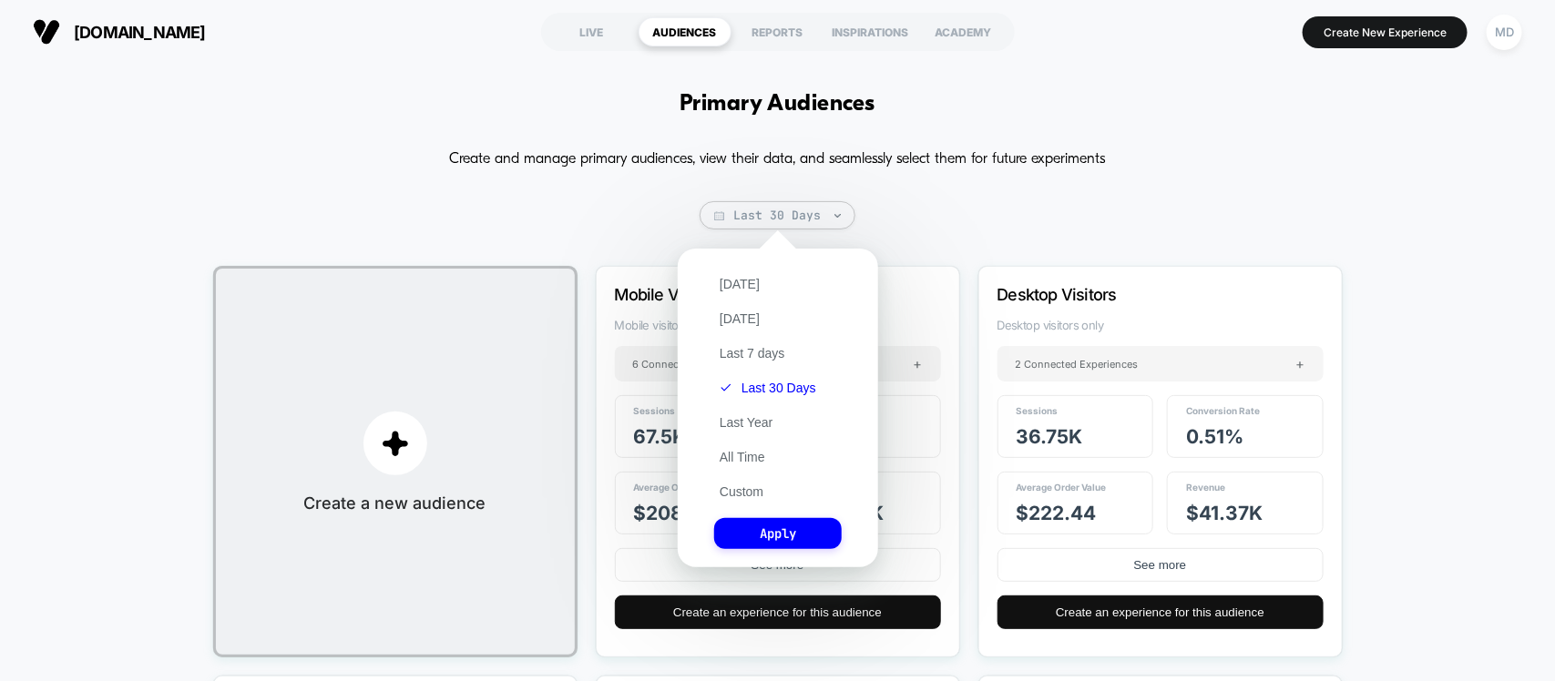
click at [754, 340] on div "[DATE] [DATE] Last 7 days Last 30 Days Last Year All Time Custom Apply" at bounding box center [778, 408] width 182 height 301
click at [791, 518] on button "Apply" at bounding box center [778, 533] width 128 height 31
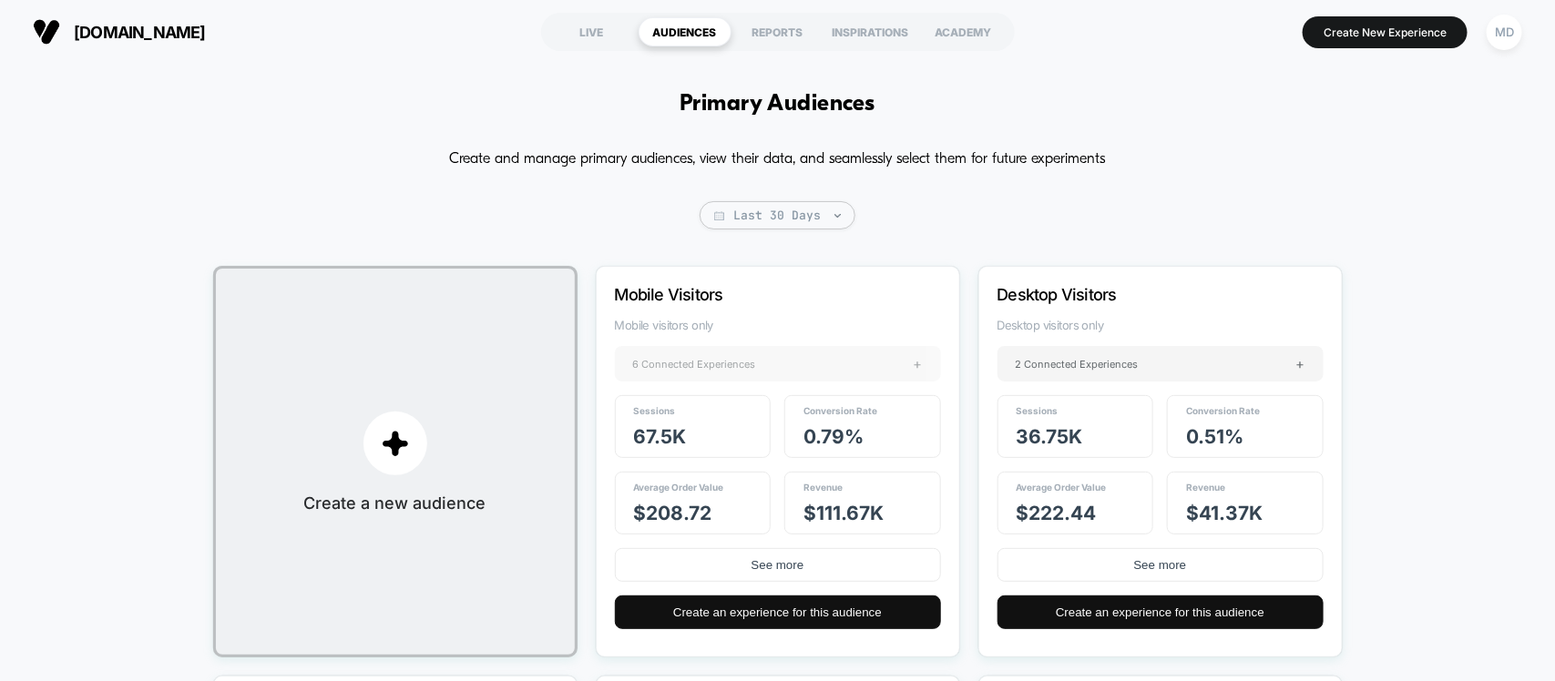
click at [734, 370] on div "6 Connected Experiences +" at bounding box center [778, 364] width 326 height 36
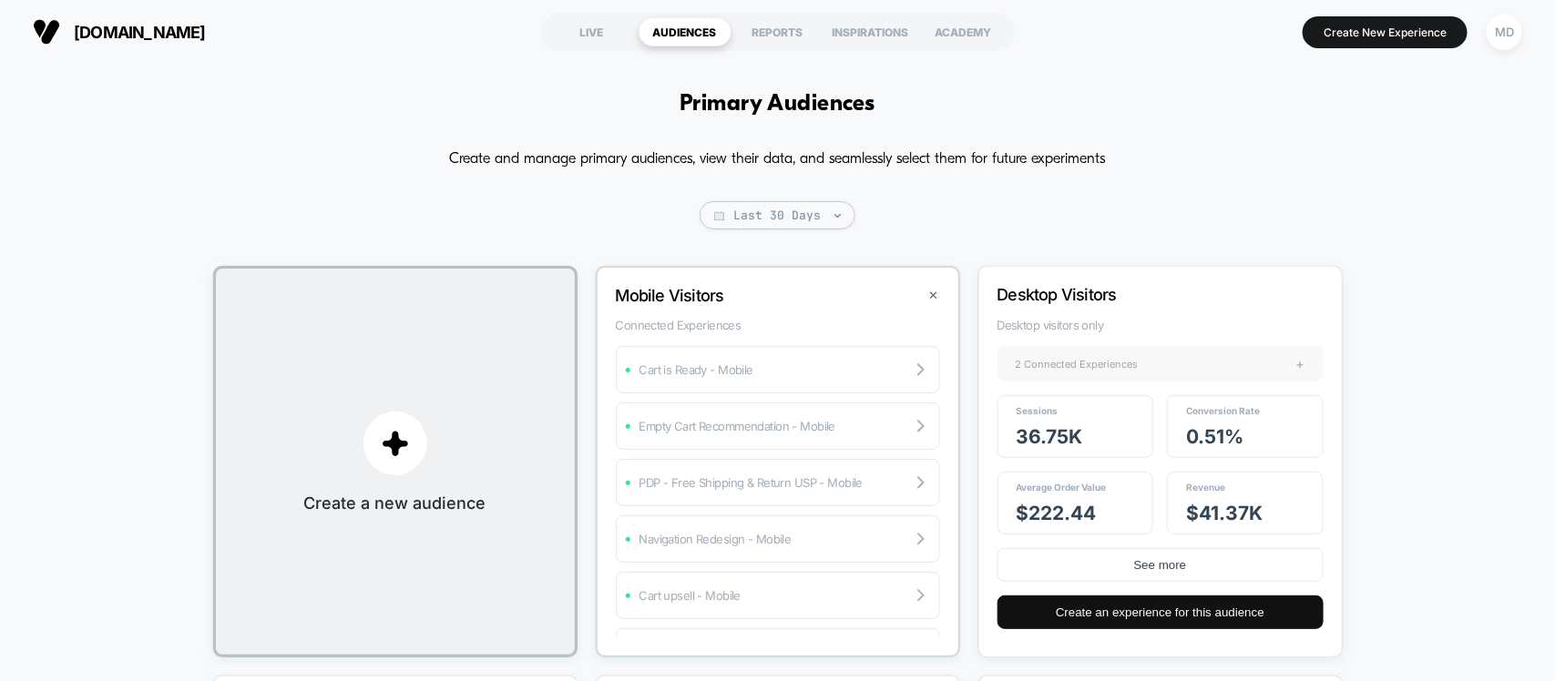
click at [1148, 355] on div "2 Connected Experiences +" at bounding box center [1160, 364] width 326 height 36
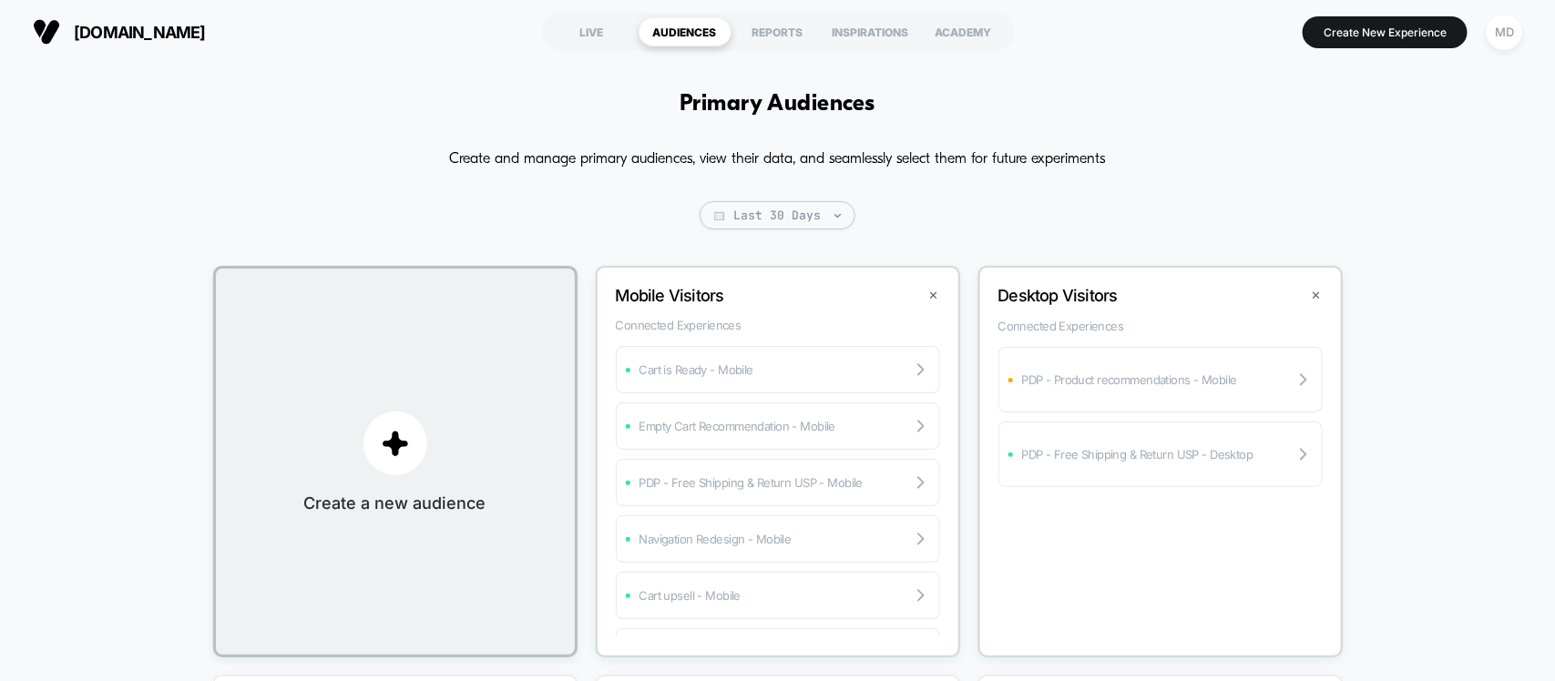
click at [1168, 210] on div "Create and manage primary audiences, view their data, and seamlessly select the…" at bounding box center [777, 633] width 1129 height 977
click at [931, 301] on button "✕" at bounding box center [933, 295] width 21 height 15
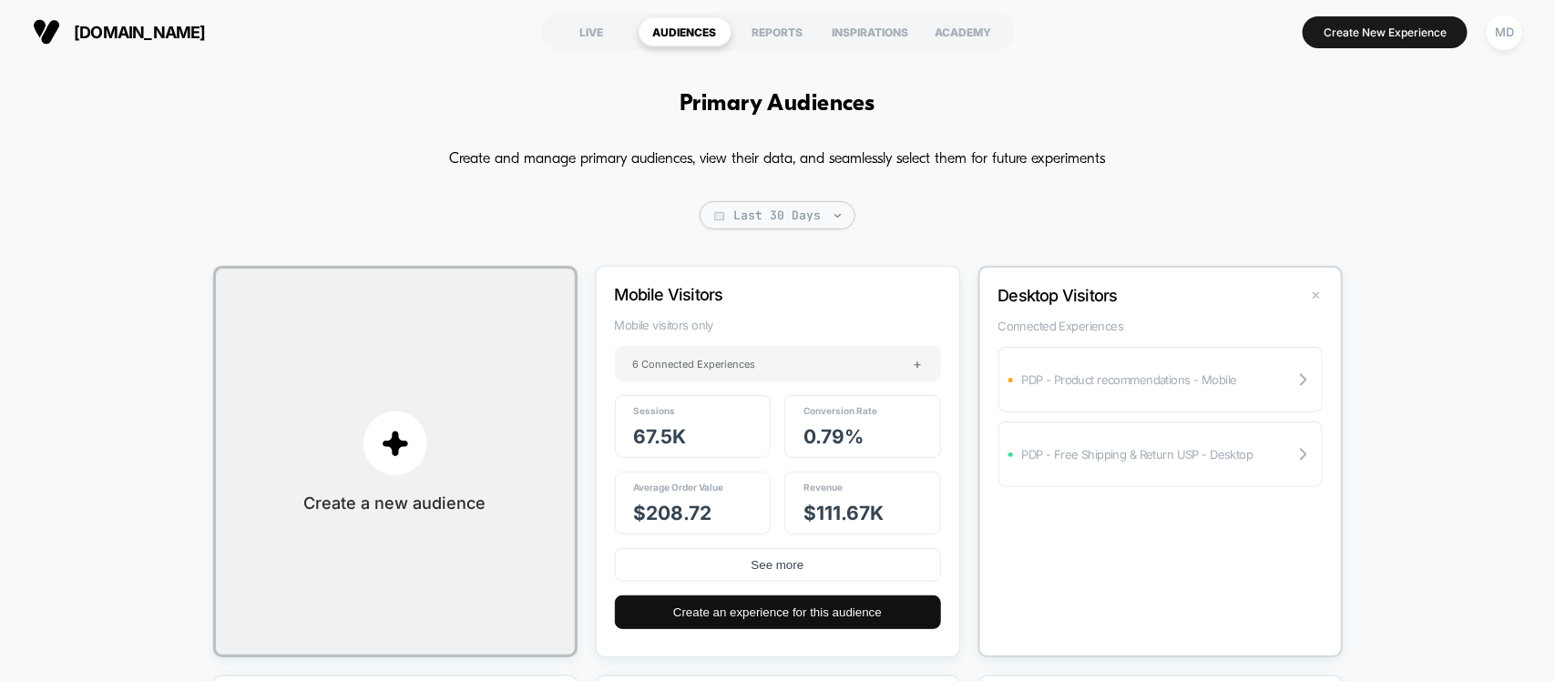
click at [1314, 297] on button "✕" at bounding box center [1316, 295] width 21 height 15
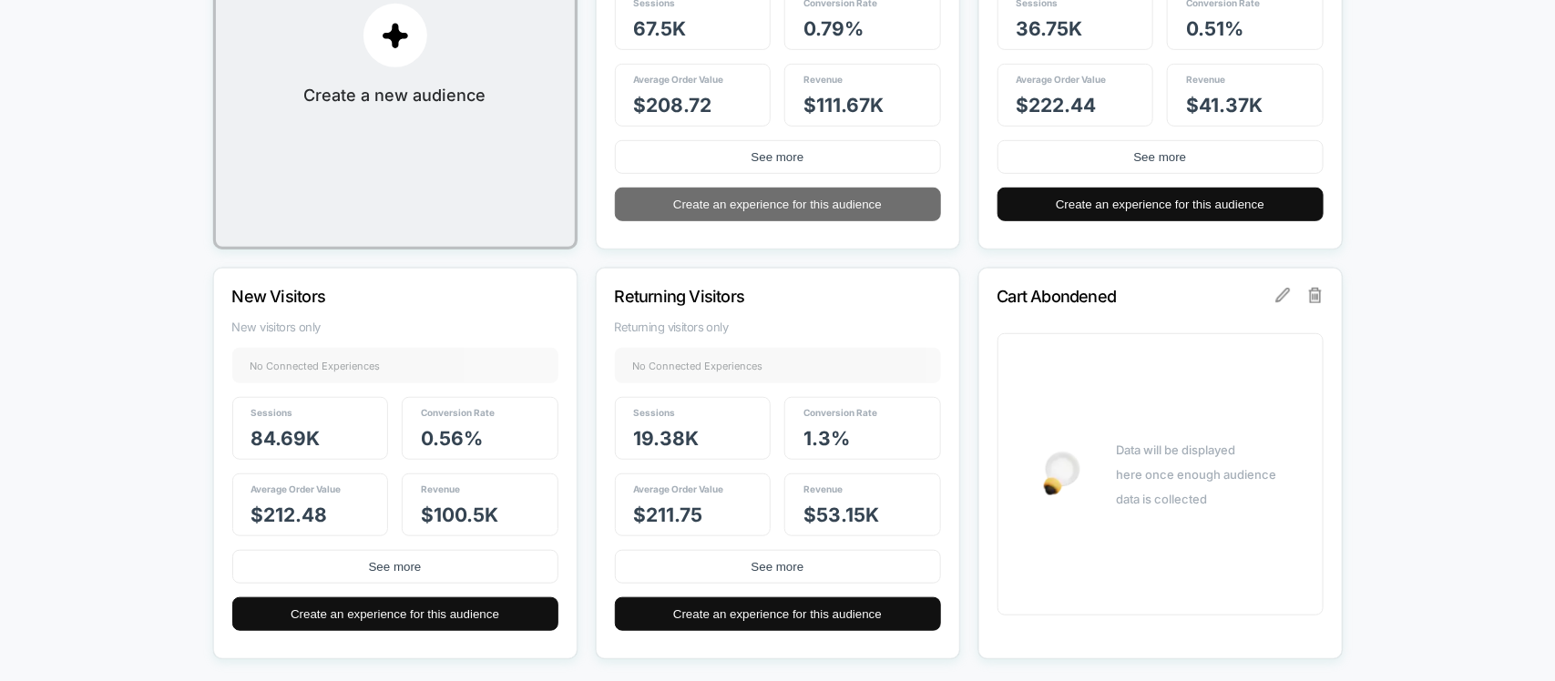
scroll to position [485, 0]
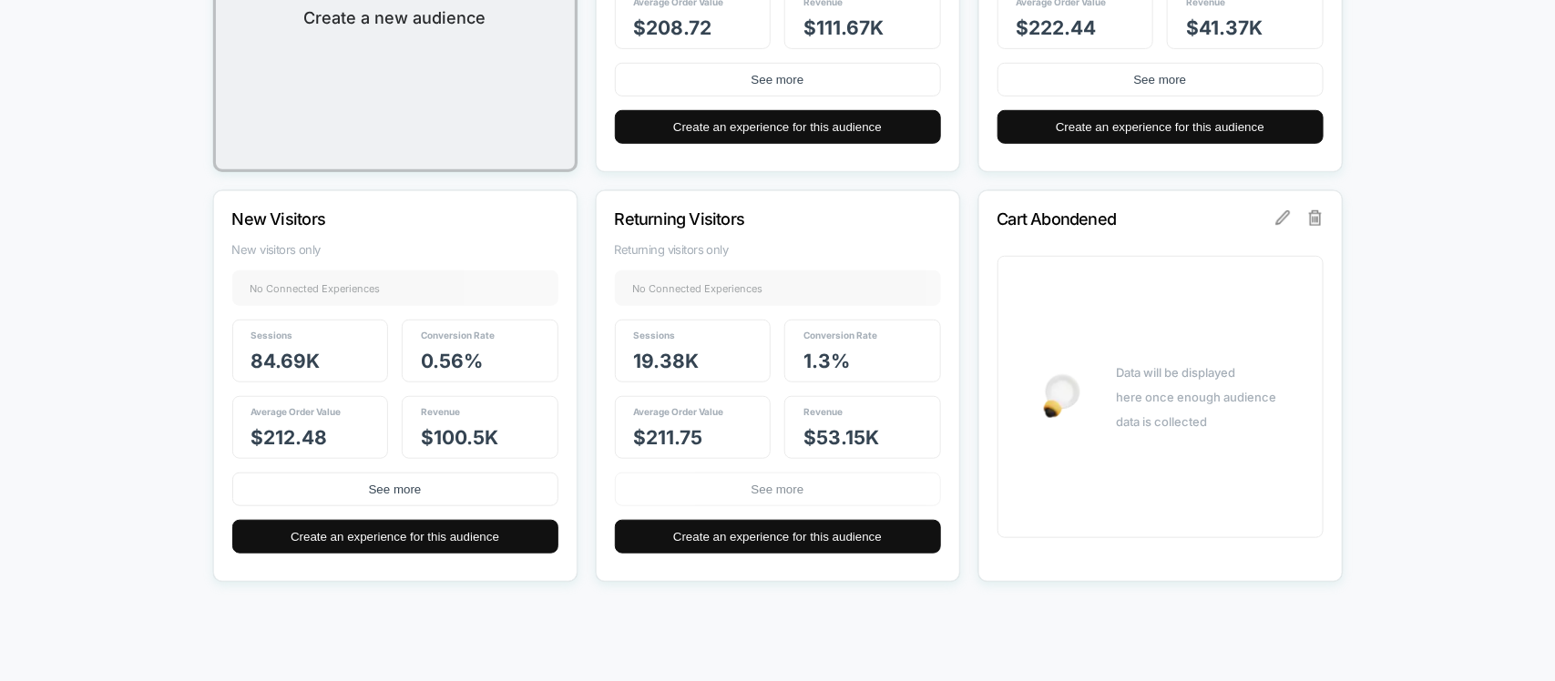
click at [803, 492] on button "See more" at bounding box center [778, 490] width 326 height 34
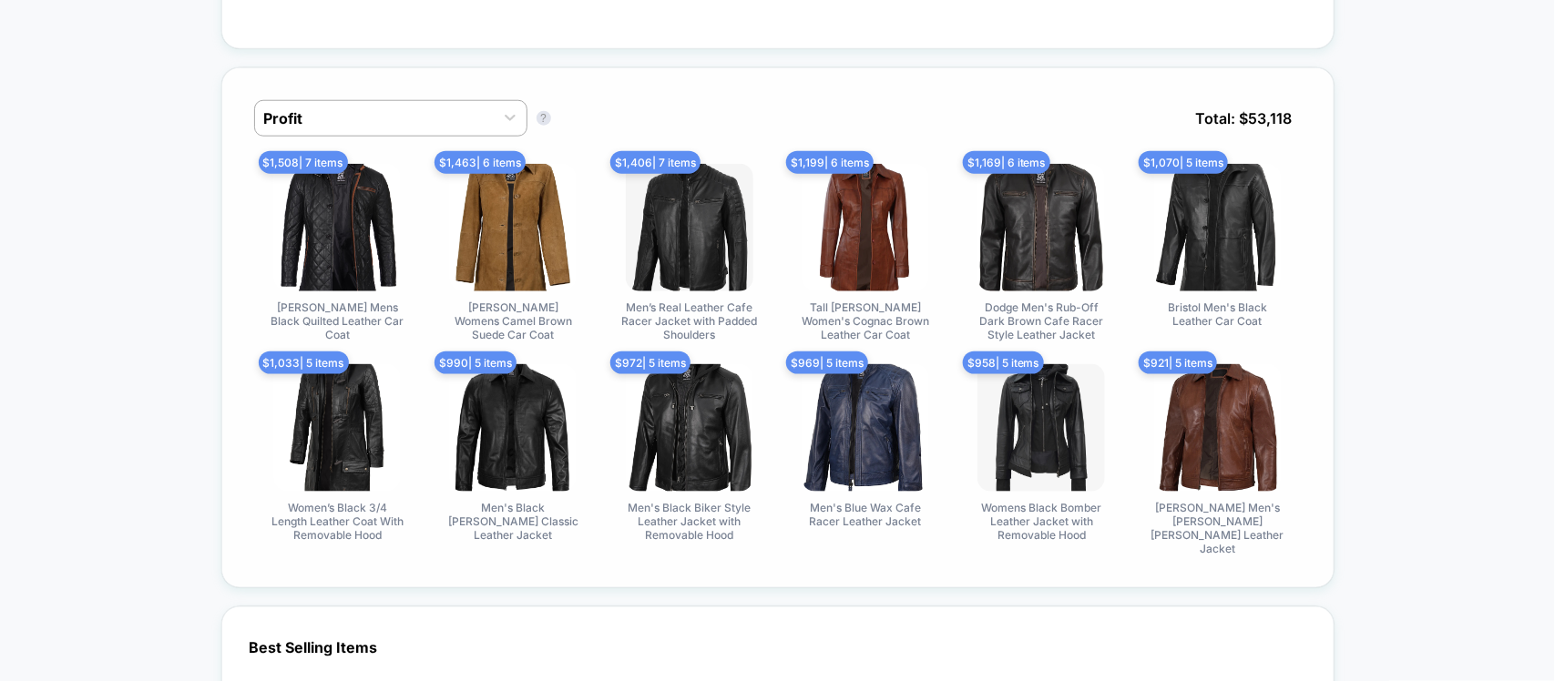
scroll to position [797, 0]
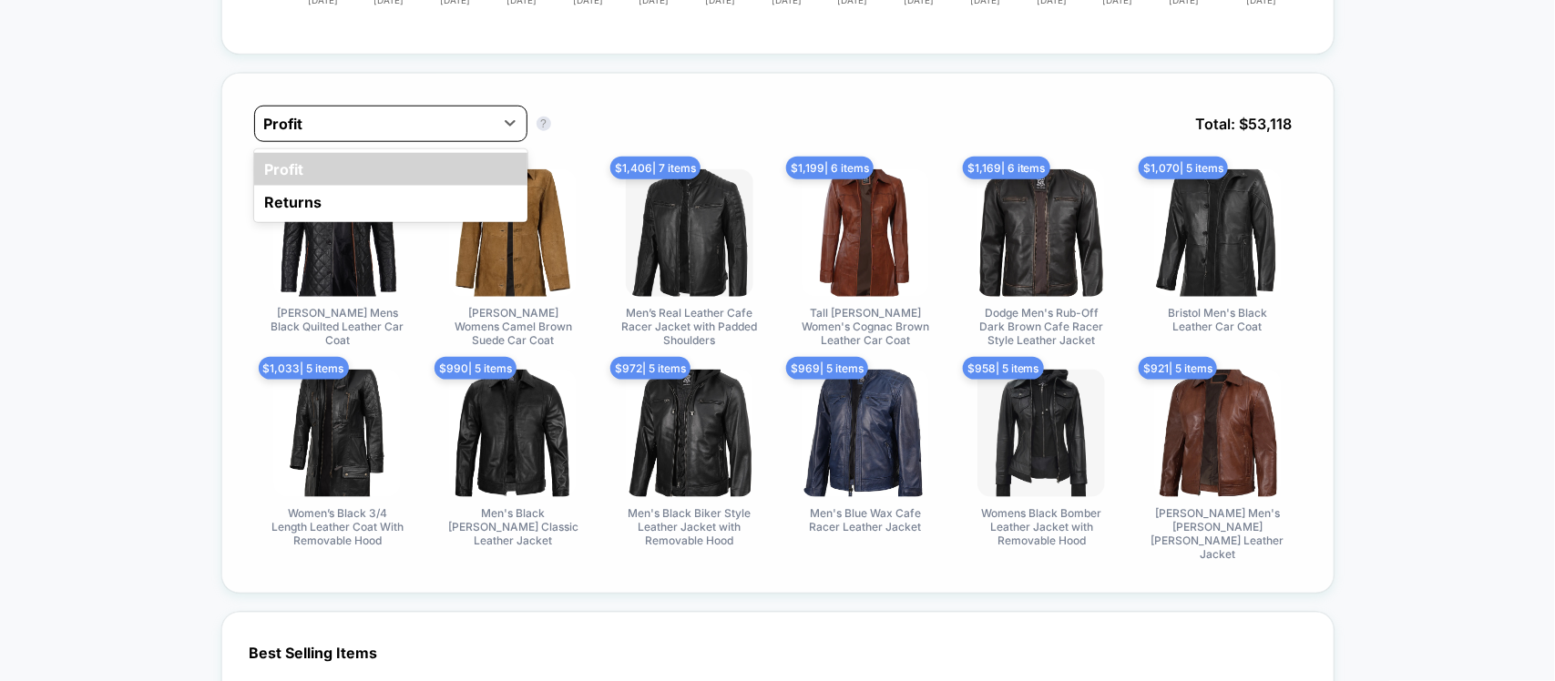
click at [388, 133] on div at bounding box center [374, 124] width 220 height 22
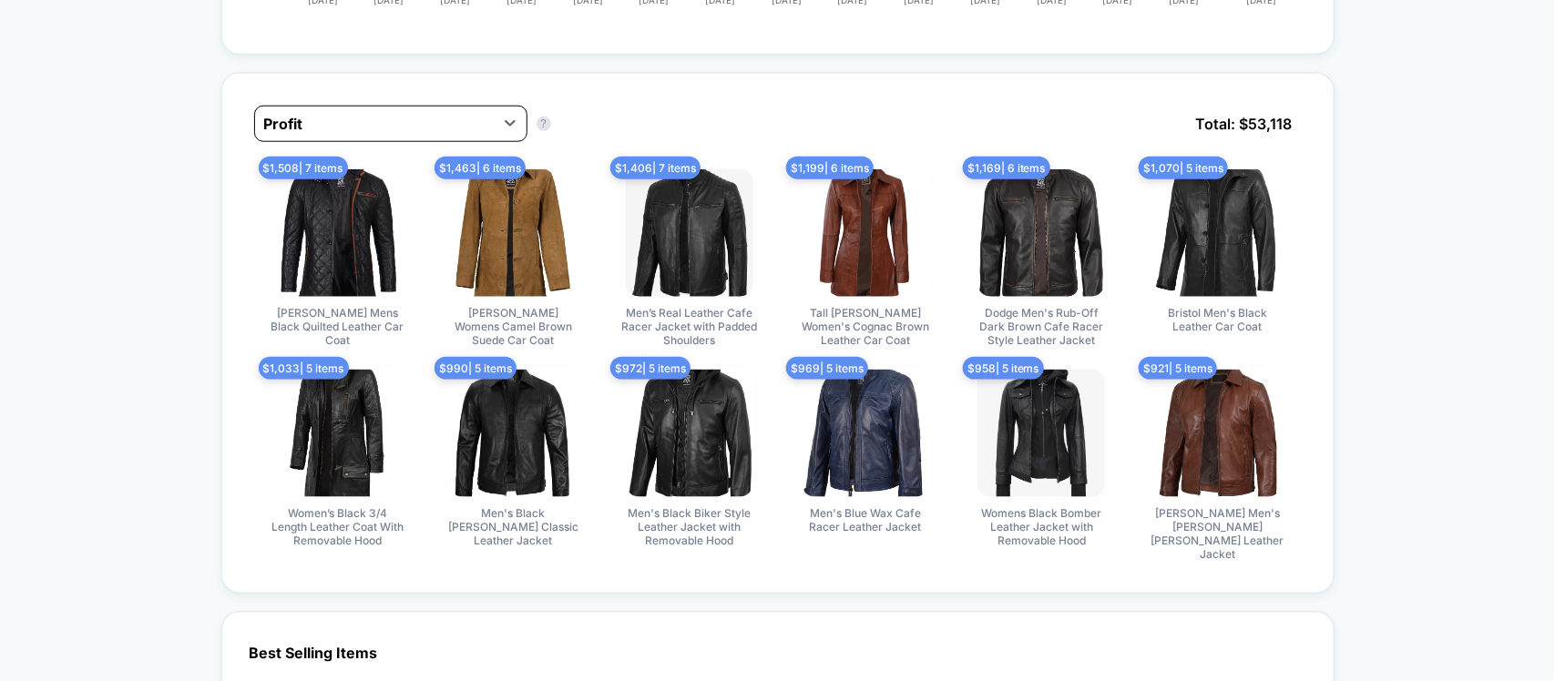
click at [388, 133] on div at bounding box center [374, 124] width 220 height 22
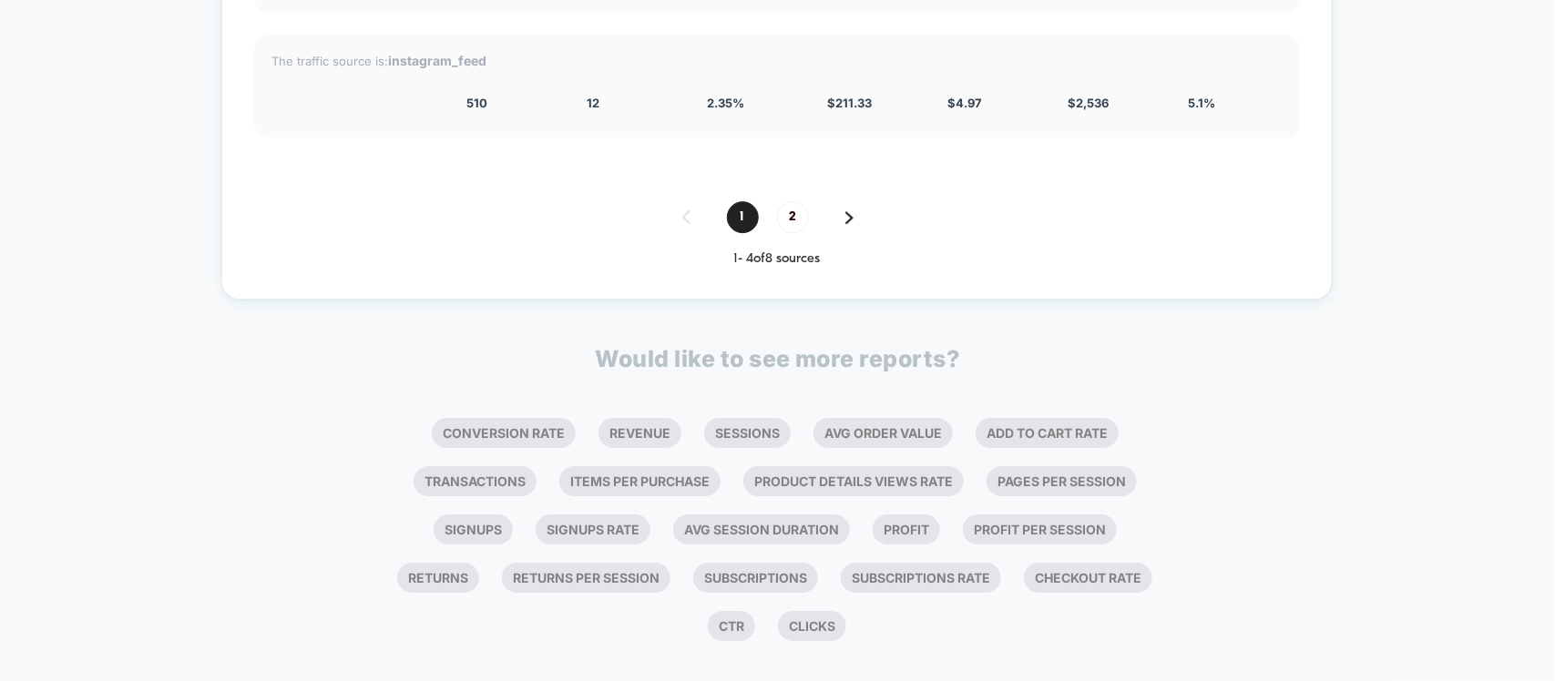
scroll to position [2382, 0]
